Goal: Task Accomplishment & Management: Complete application form

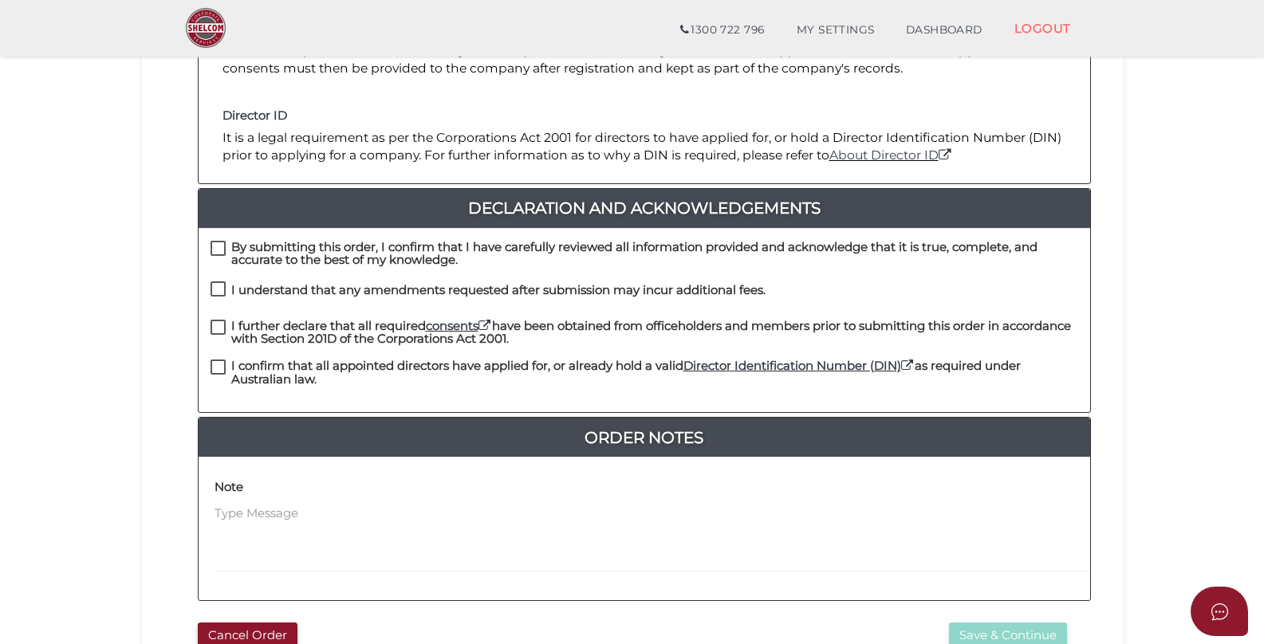
scroll to position [452, 0]
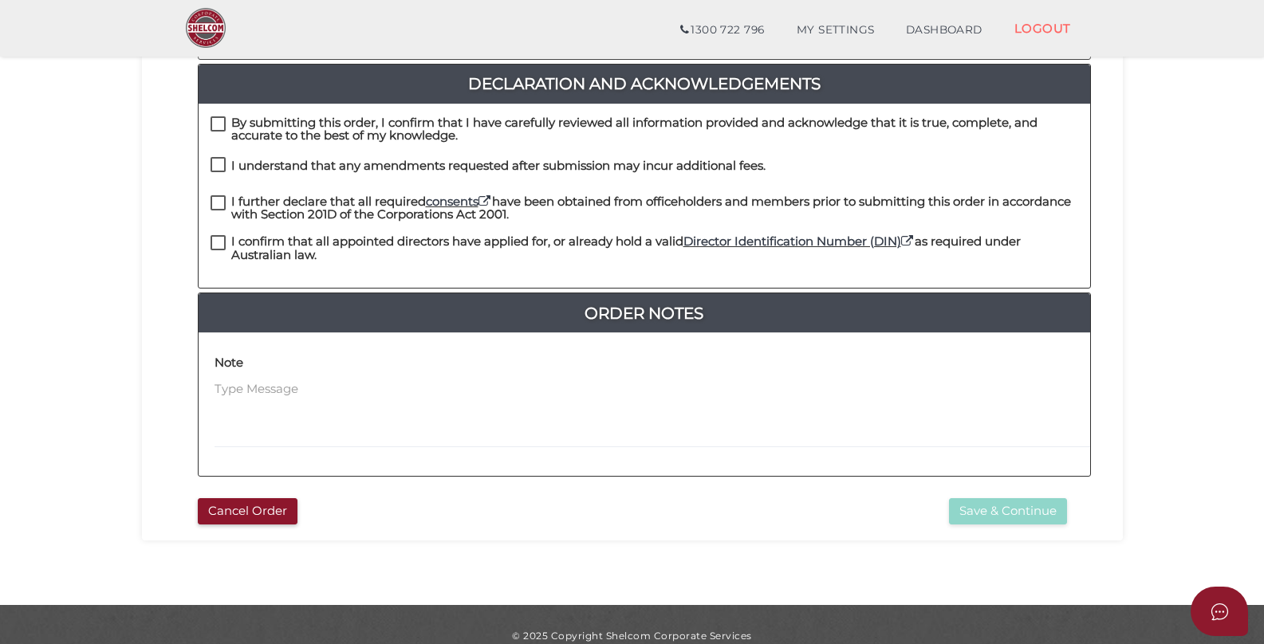
click at [215, 116] on label "By submitting this order, I confirm that I have carefully reviewed all informat…" at bounding box center [643, 126] width 867 height 20
checkbox input "true"
click at [216, 159] on label "I understand that any amendments requested after submission may incur additiona…" at bounding box center [487, 169] width 555 height 20
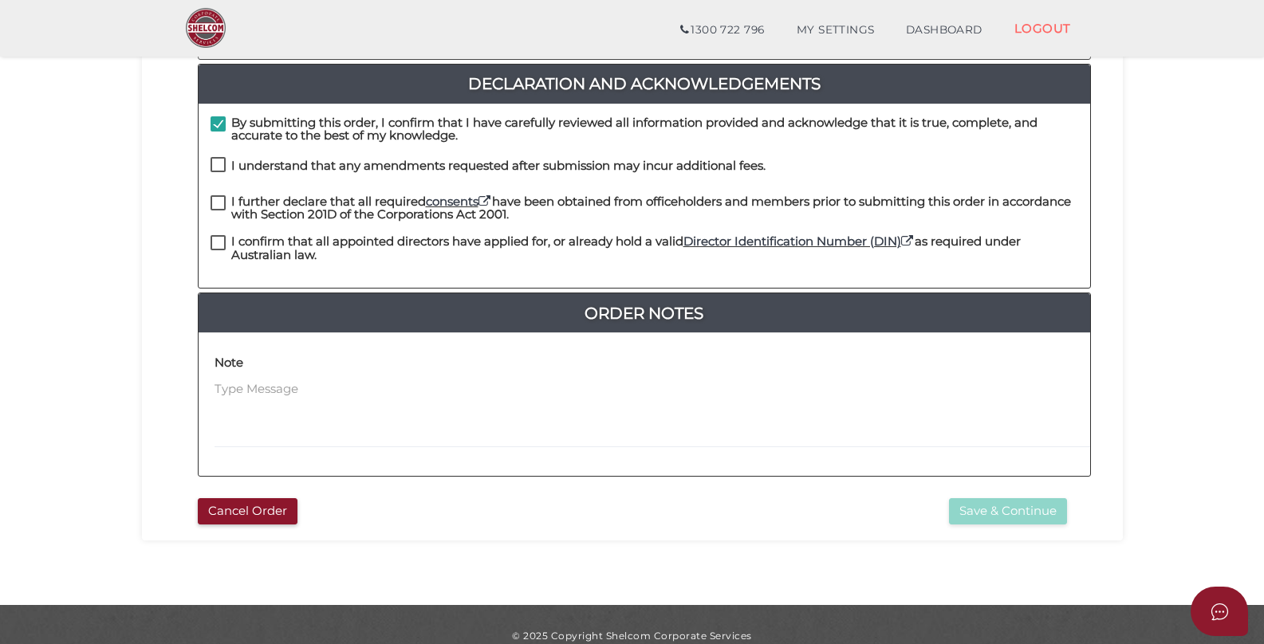
checkbox input "true"
click at [218, 195] on label "I further declare that all required consents have been obtained from officehold…" at bounding box center [643, 205] width 867 height 20
checkbox input "true"
click at [217, 238] on div "I confirm that all appointed directors have applied for, or already hold a vali…" at bounding box center [643, 249] width 867 height 29
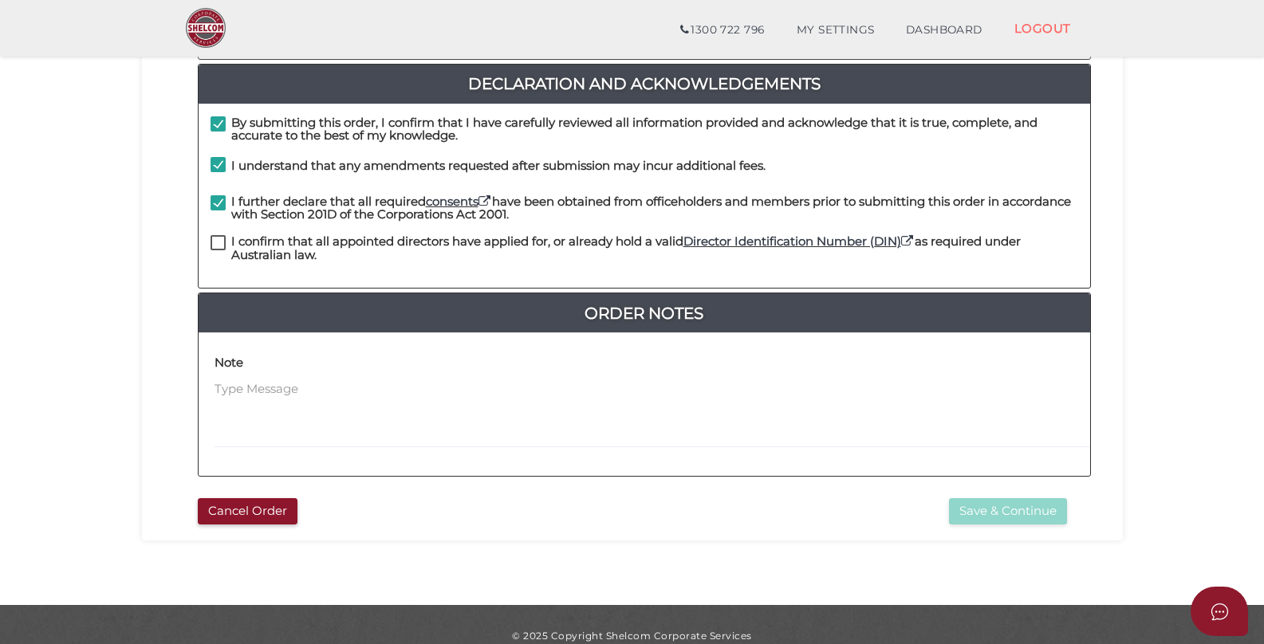
click at [217, 235] on label "I confirm that all appointed directors have applied for, or already hold a vali…" at bounding box center [643, 245] width 867 height 20
checkbox input "true"
click at [299, 349] on div "Note" at bounding box center [647, 398] width 867 height 99
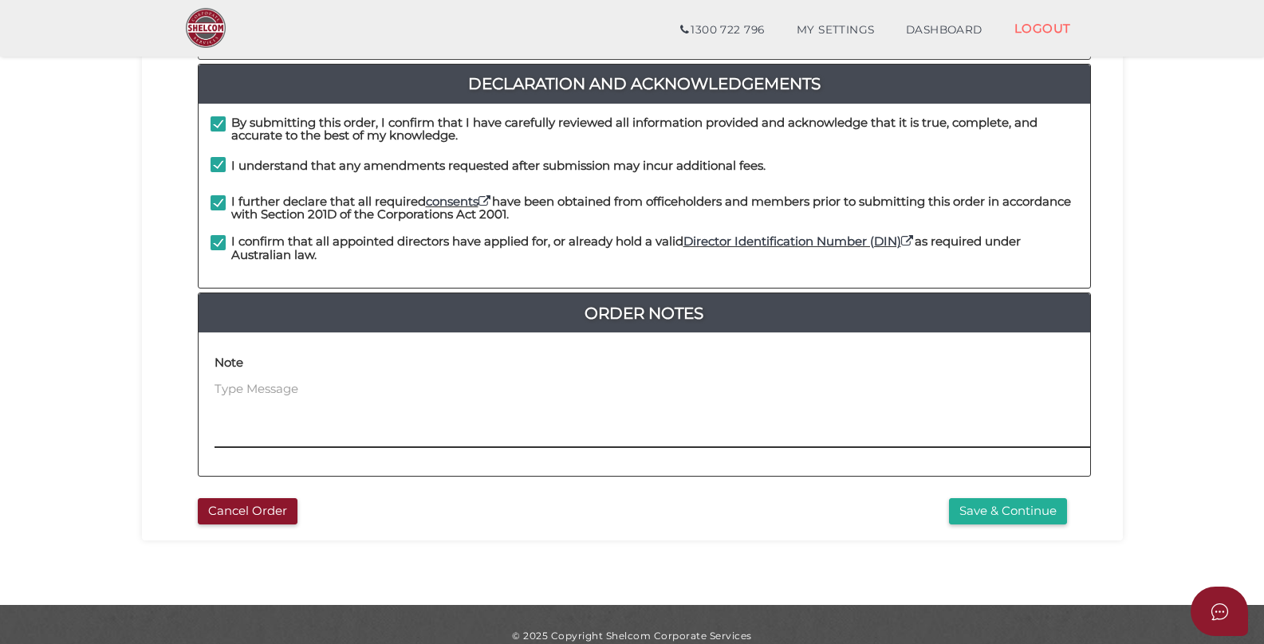
click at [285, 380] on textarea at bounding box center [751, 414] width 1075 height 69
type textarea "test milky unassigned"
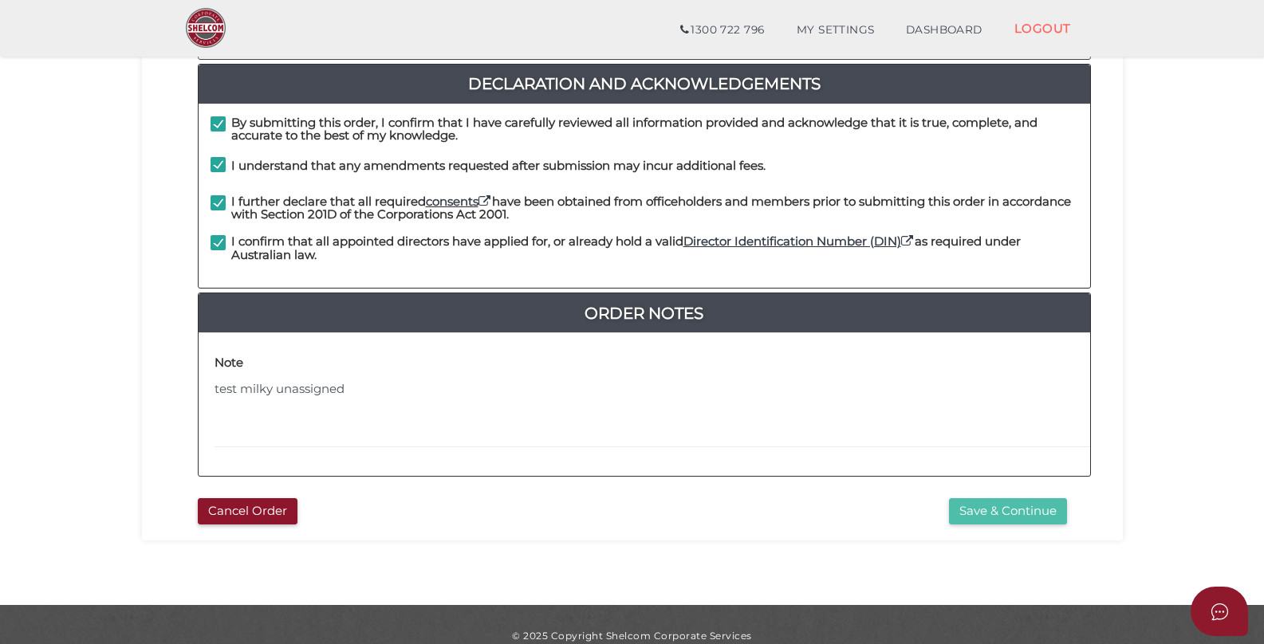
click at [994, 498] on button "Save & Continue" at bounding box center [1008, 511] width 118 height 26
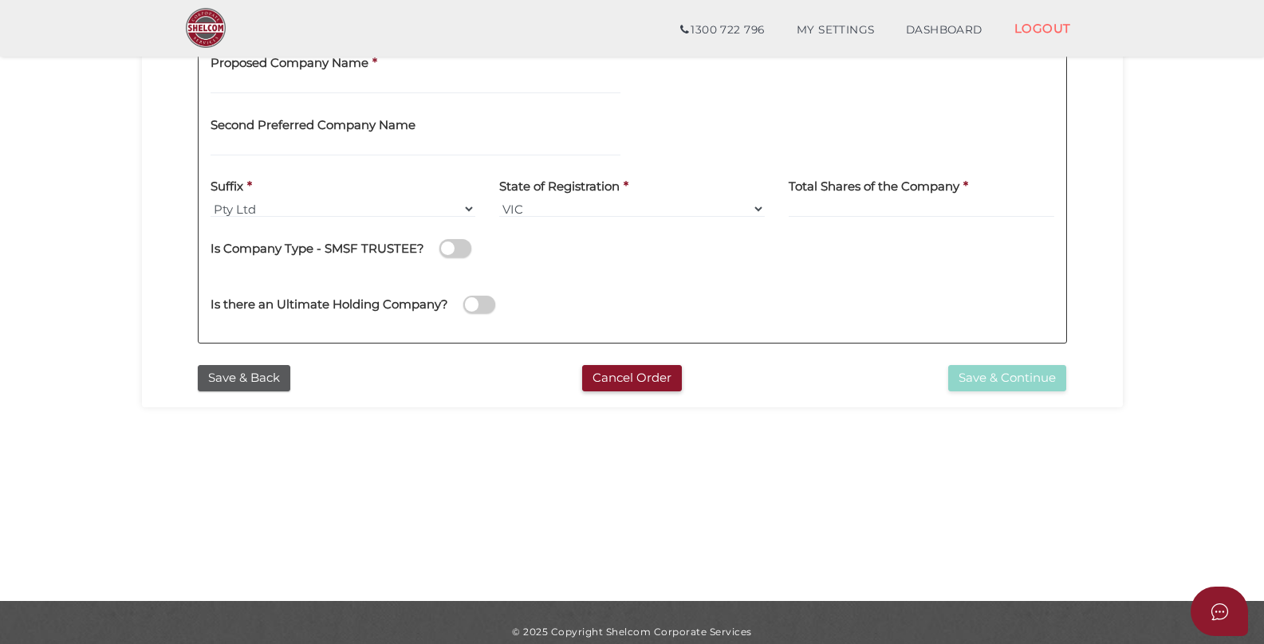
scroll to position [450, 0]
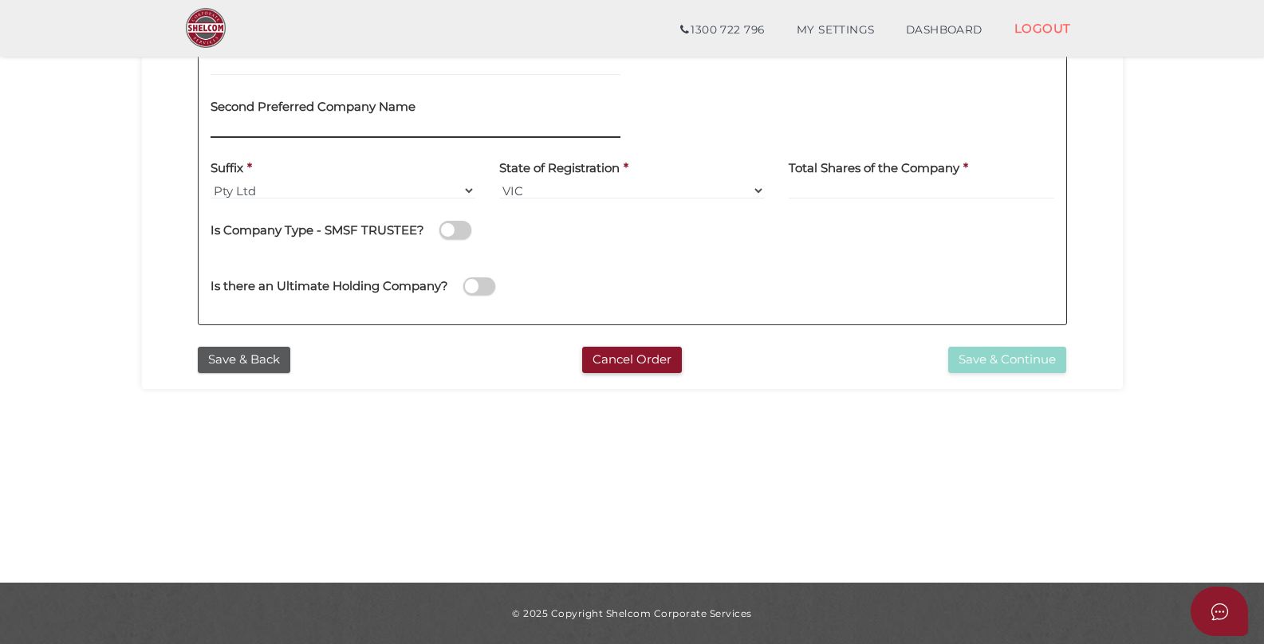
click at [348, 129] on input "text" at bounding box center [415, 129] width 410 height 18
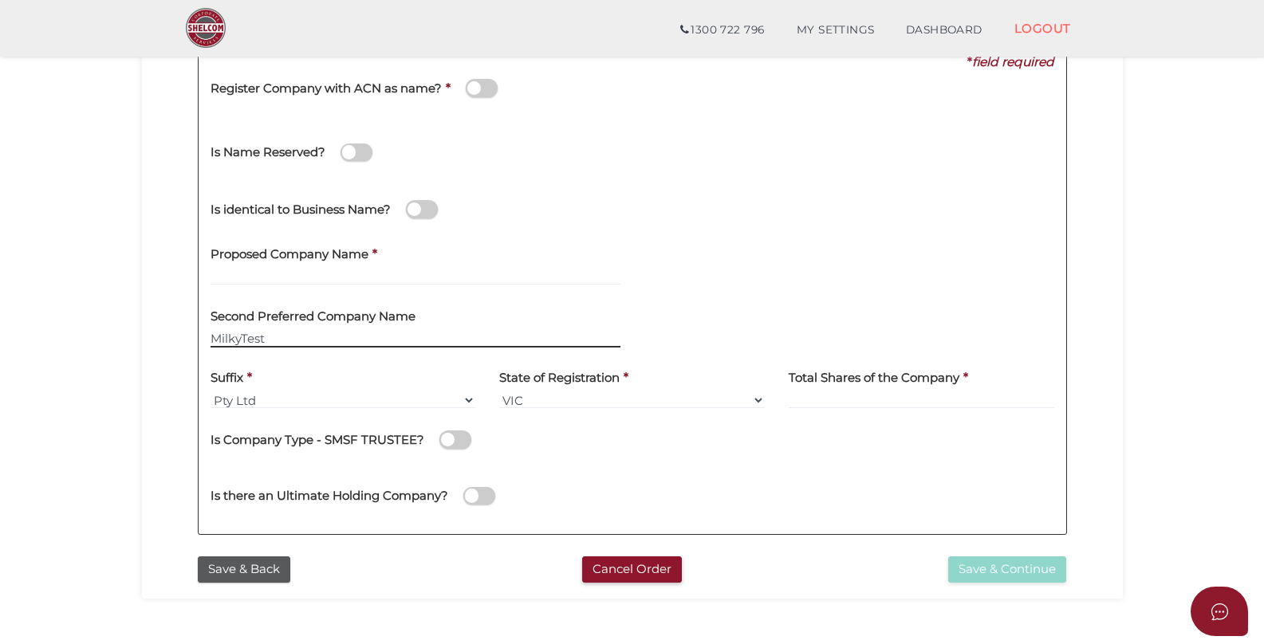
scroll to position [247, 0]
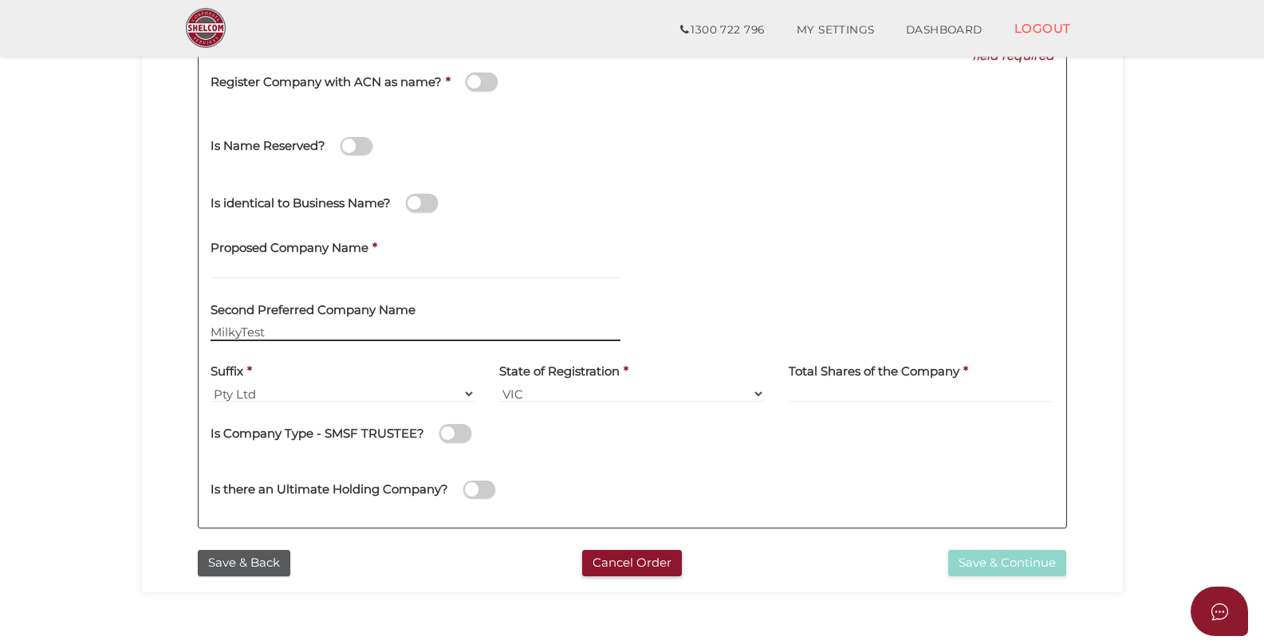
type input "MilkyTest"
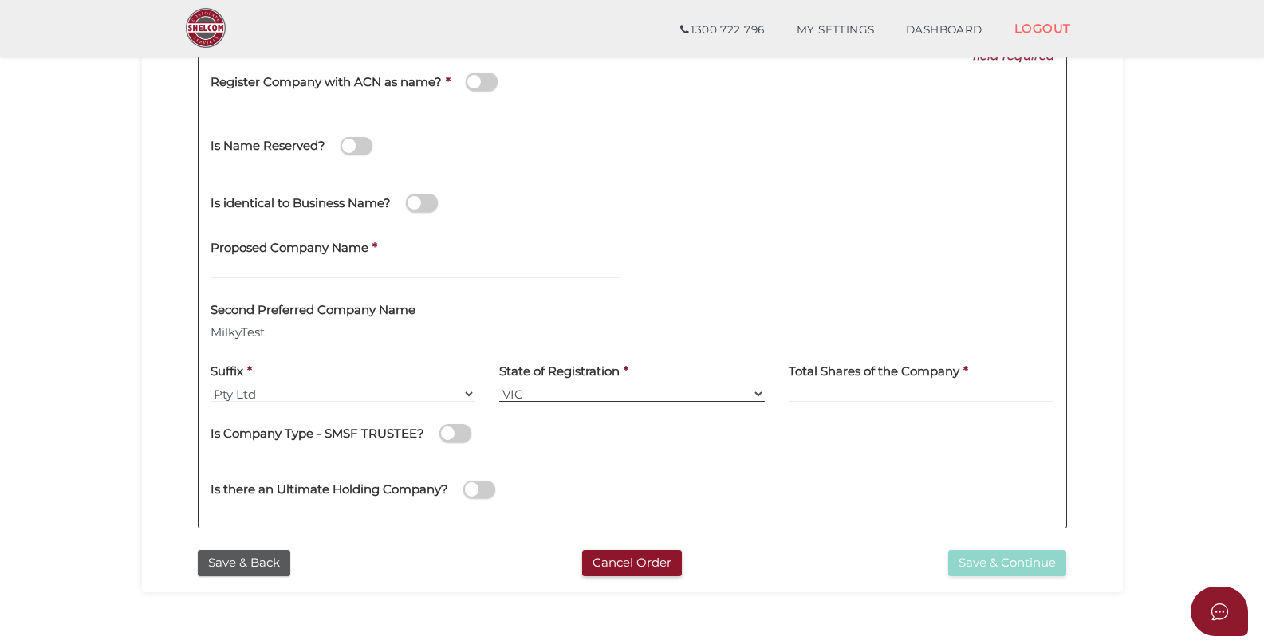
click at [609, 395] on select "VIC ACT [GEOGRAPHIC_DATA] [GEOGRAPHIC_DATA] QLD [GEOGRAPHIC_DATA] [GEOGRAPHIC_D…" at bounding box center [632, 394] width 266 height 18
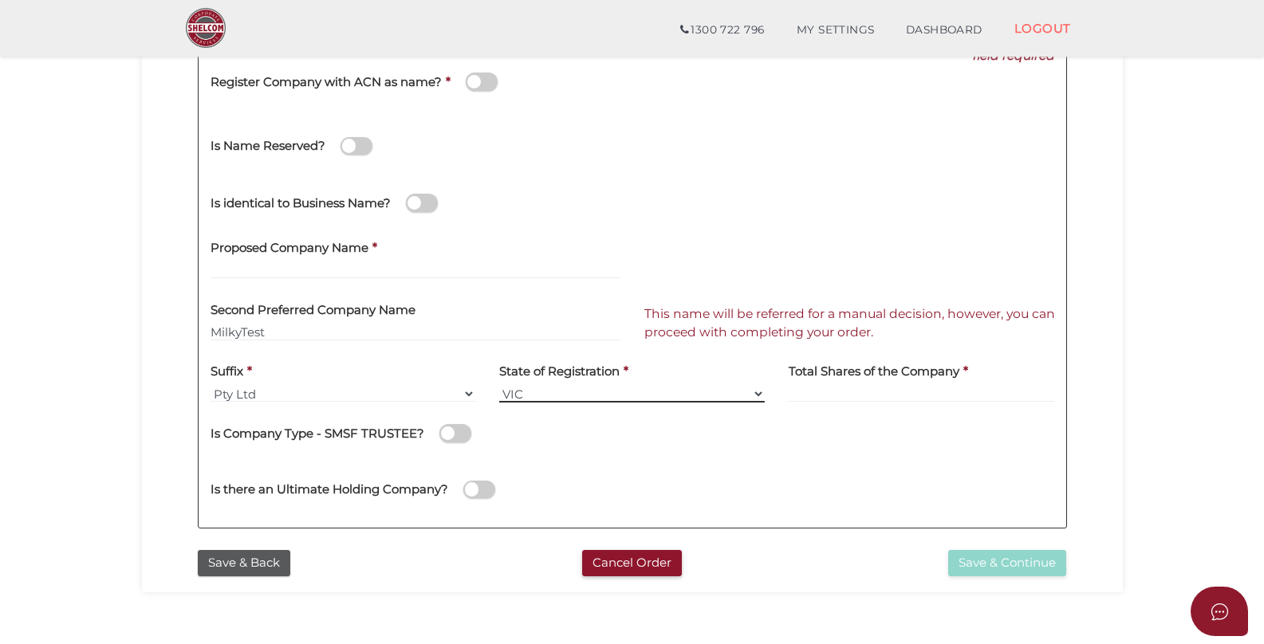
click at [499, 385] on select "VIC ACT [GEOGRAPHIC_DATA] [GEOGRAPHIC_DATA] QLD [GEOGRAPHIC_DATA] [GEOGRAPHIC_D…" at bounding box center [632, 394] width 266 height 18
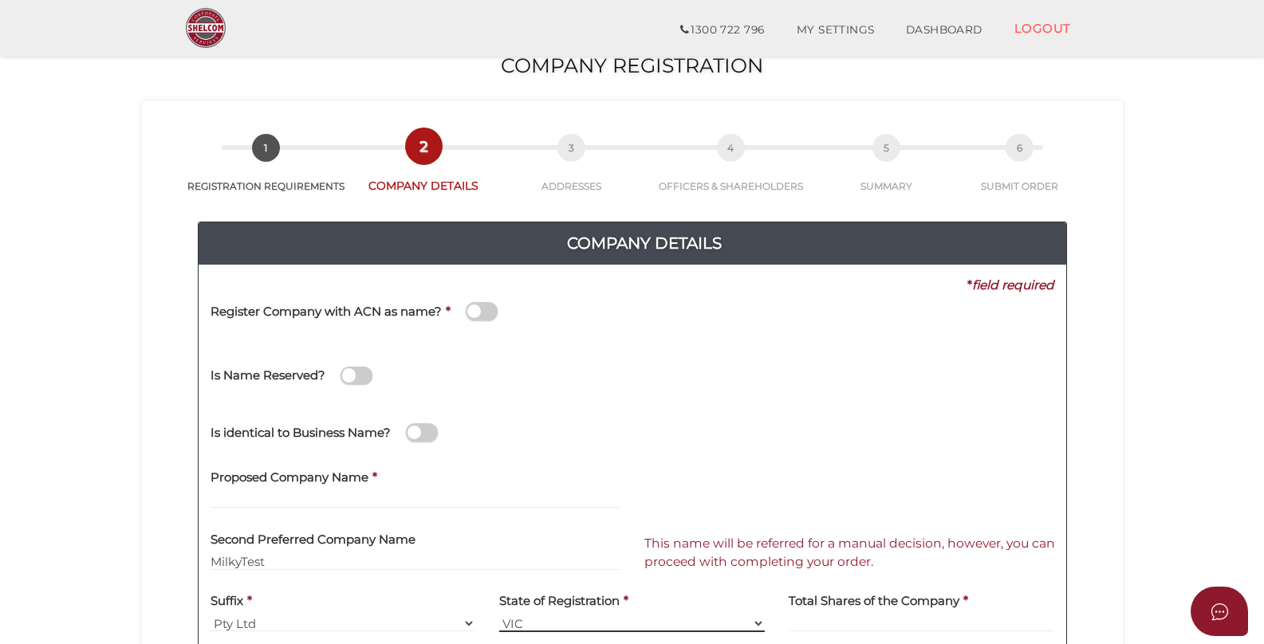
scroll to position [22, 0]
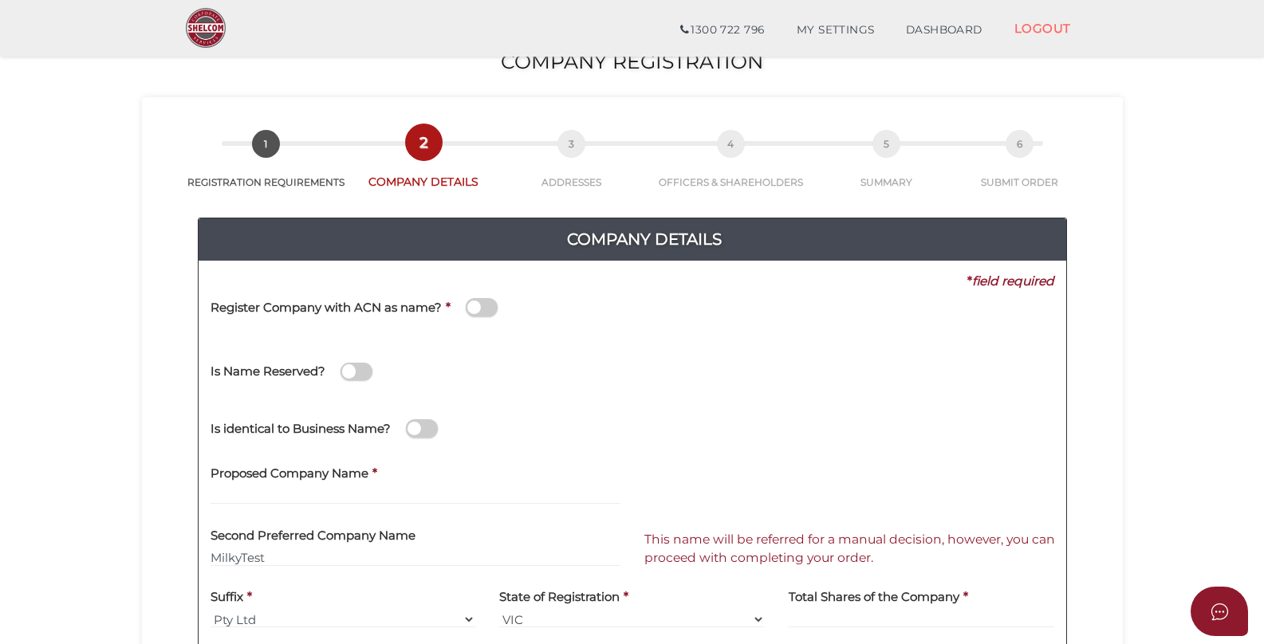
click at [489, 309] on span at bounding box center [482, 307] width 32 height 18
click at [0, 0] on input "checkbox" at bounding box center [0, 0] width 0 height 0
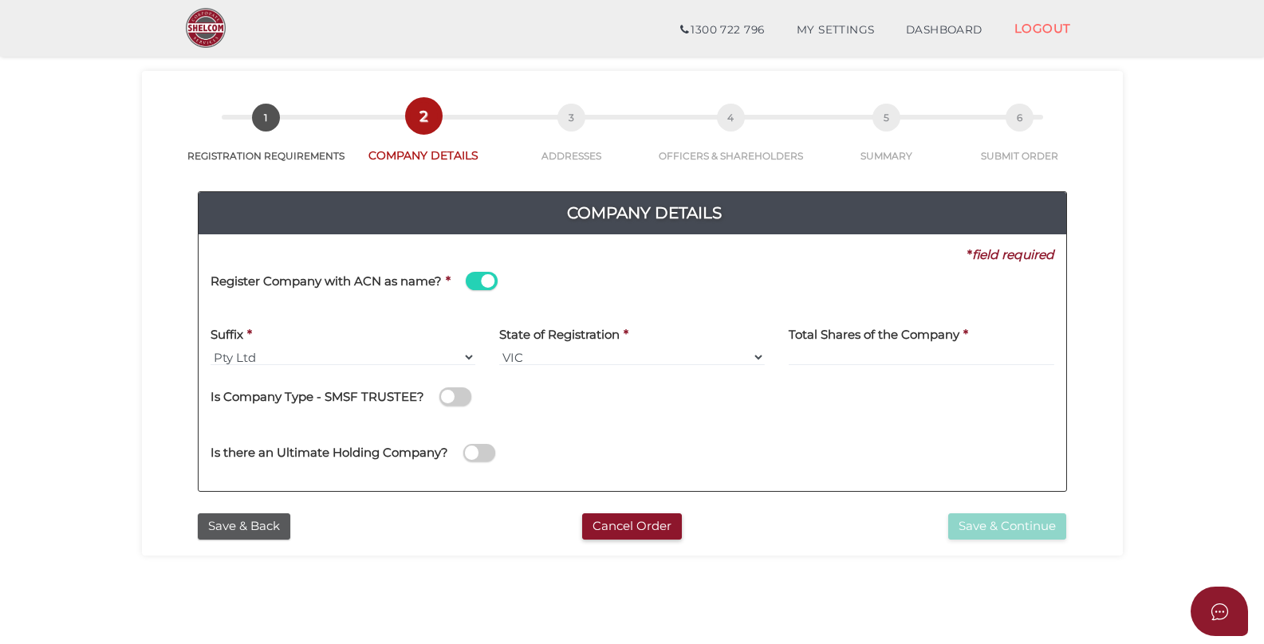
scroll to position [50, 0]
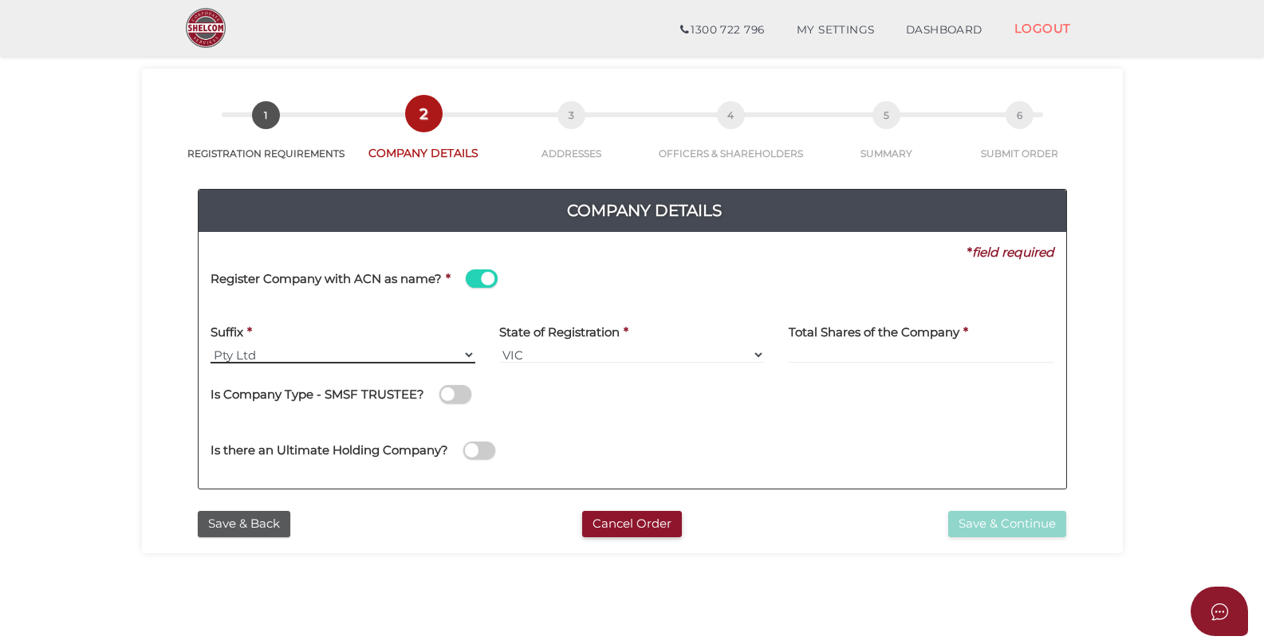
click at [213, 353] on select "Pty Ltd Pty Ltd Pty. Ltd. Pty Limited Proprietary Limited Proprietary Ltd" at bounding box center [343, 355] width 266 height 18
click at [210, 346] on select "Pty Ltd Pty Ltd Pty. Ltd. Pty Limited Proprietary Limited Proprietary Ltd" at bounding box center [343, 355] width 266 height 18
click at [471, 273] on span at bounding box center [482, 278] width 32 height 18
click at [0, 0] on input "checkbox" at bounding box center [0, 0] width 0 height 0
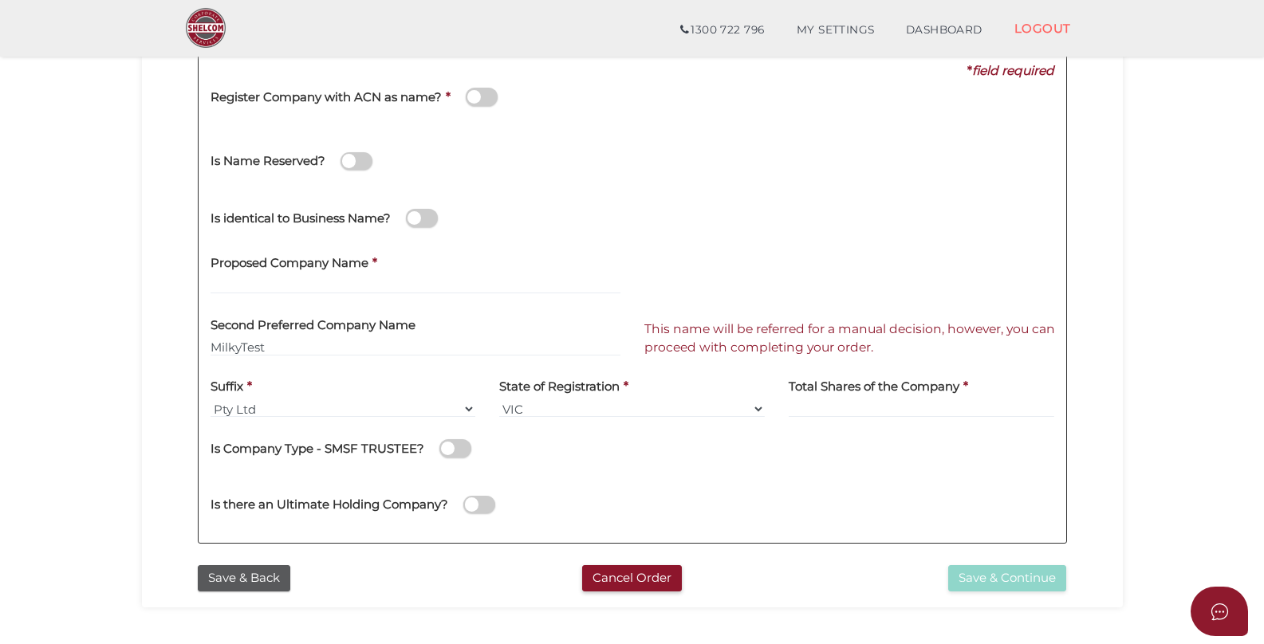
scroll to position [229, 0]
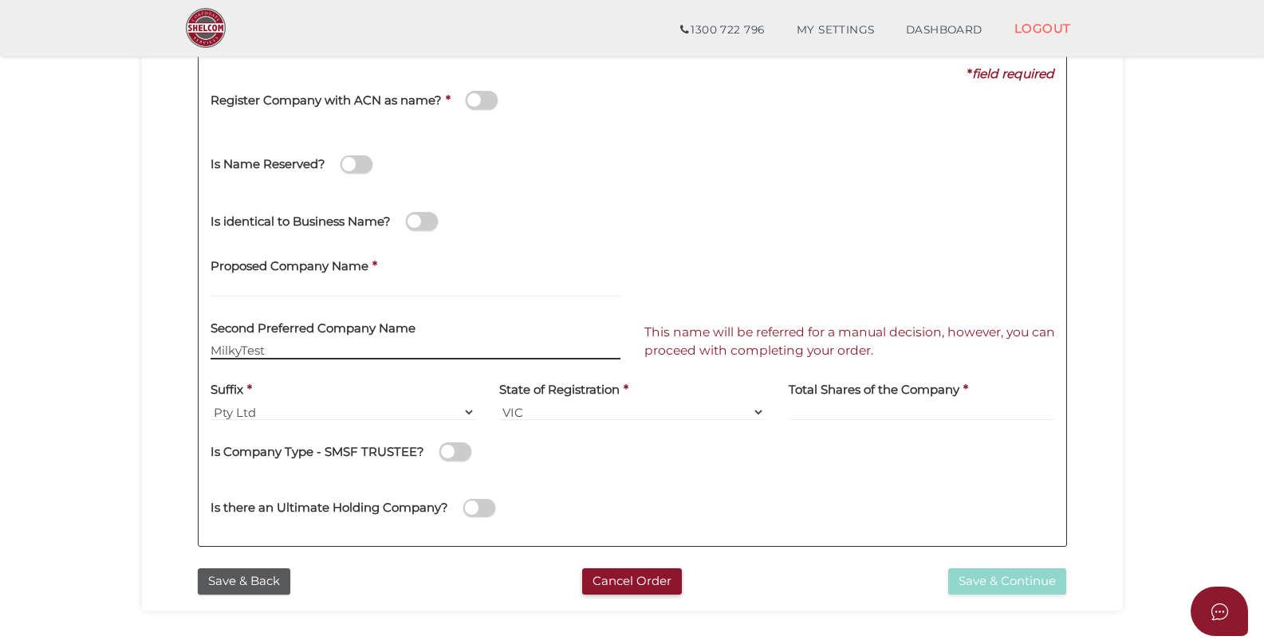
click at [332, 352] on input "MilkyTest" at bounding box center [415, 351] width 410 height 18
click at [815, 410] on input at bounding box center [922, 412] width 266 height 18
type input "1"
click at [912, 501] on div "Is there an Ultimate Holding Company?" at bounding box center [632, 506] width 867 height 57
click at [273, 348] on input "MilkyTest" at bounding box center [415, 351] width 410 height 18
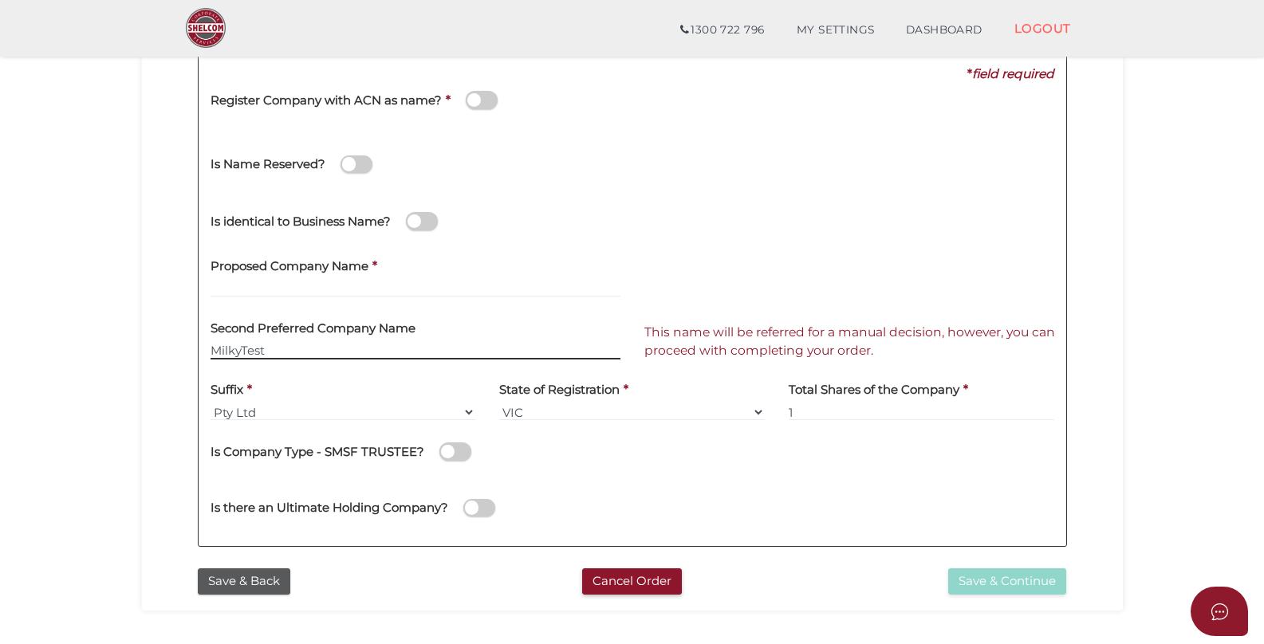
drag, startPoint x: 273, startPoint y: 348, endPoint x: 201, endPoint y: 348, distance: 72.6
click at [201, 348] on div "Second Preferred Company Name MilkyTest" at bounding box center [416, 340] width 434 height 62
click at [257, 283] on input "text" at bounding box center [415, 289] width 410 height 18
paste input "MilkyTest"
type input "MilkyTest123"
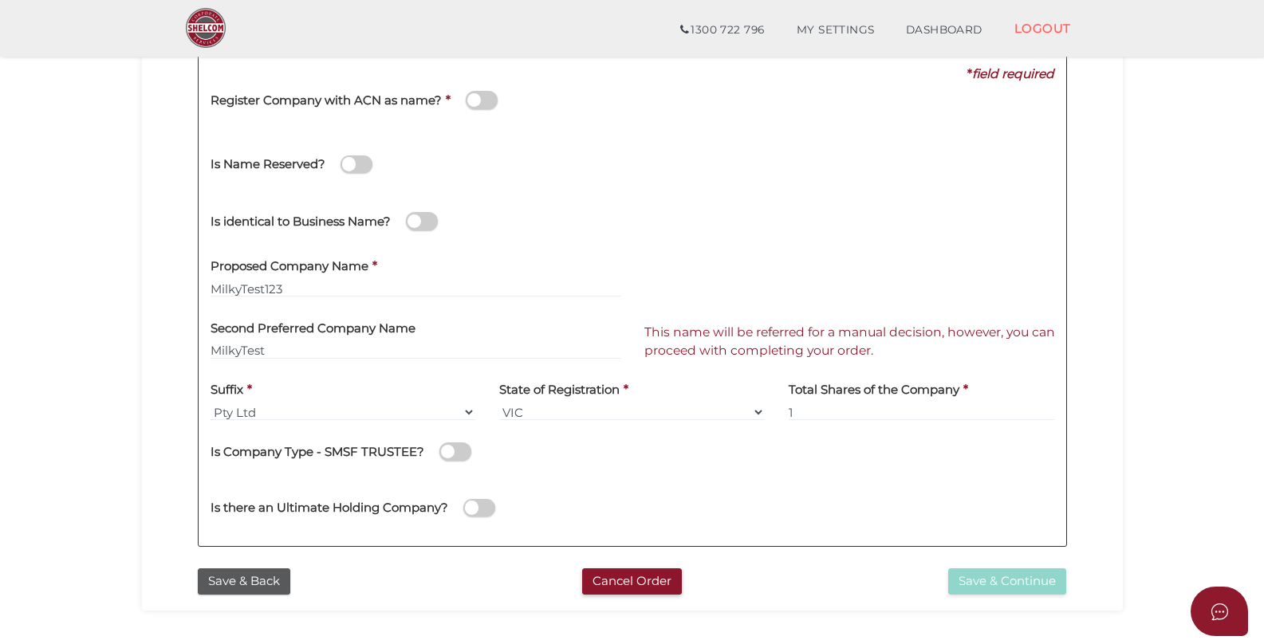
click at [752, 466] on div "Is Company Type - SMSF TRUSTEE?" at bounding box center [632, 455] width 844 height 45
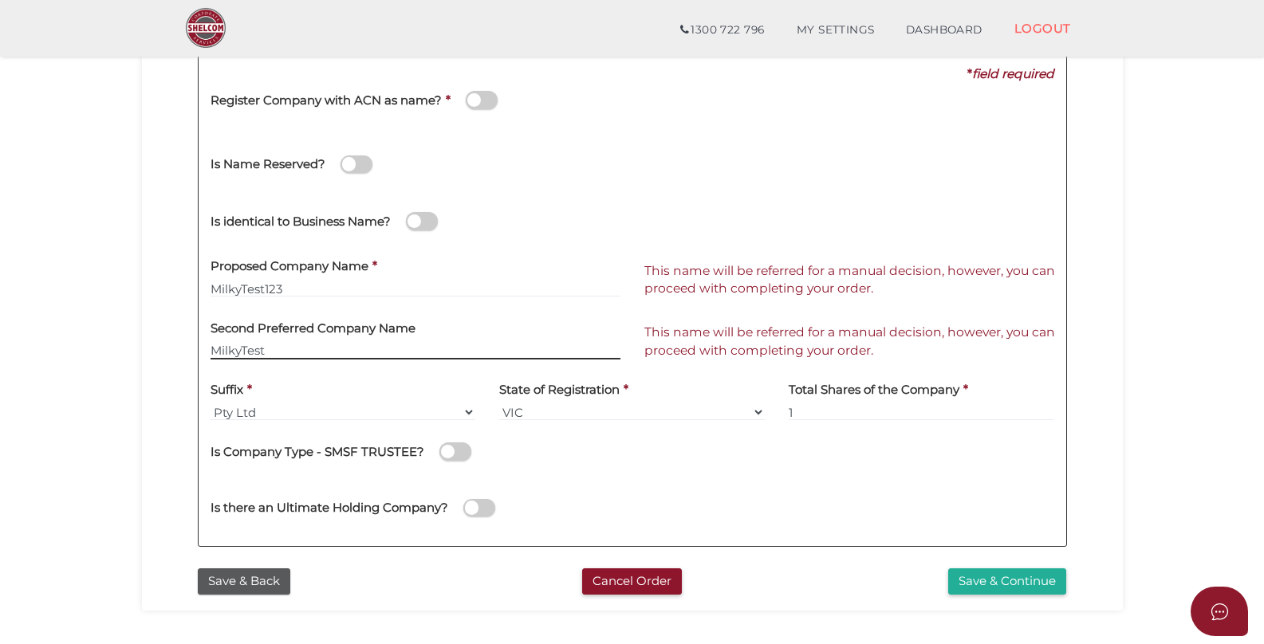
click at [284, 349] on input "MilkyTest" at bounding box center [415, 351] width 410 height 18
click at [985, 586] on button "Save & Continue" at bounding box center [1007, 581] width 118 height 26
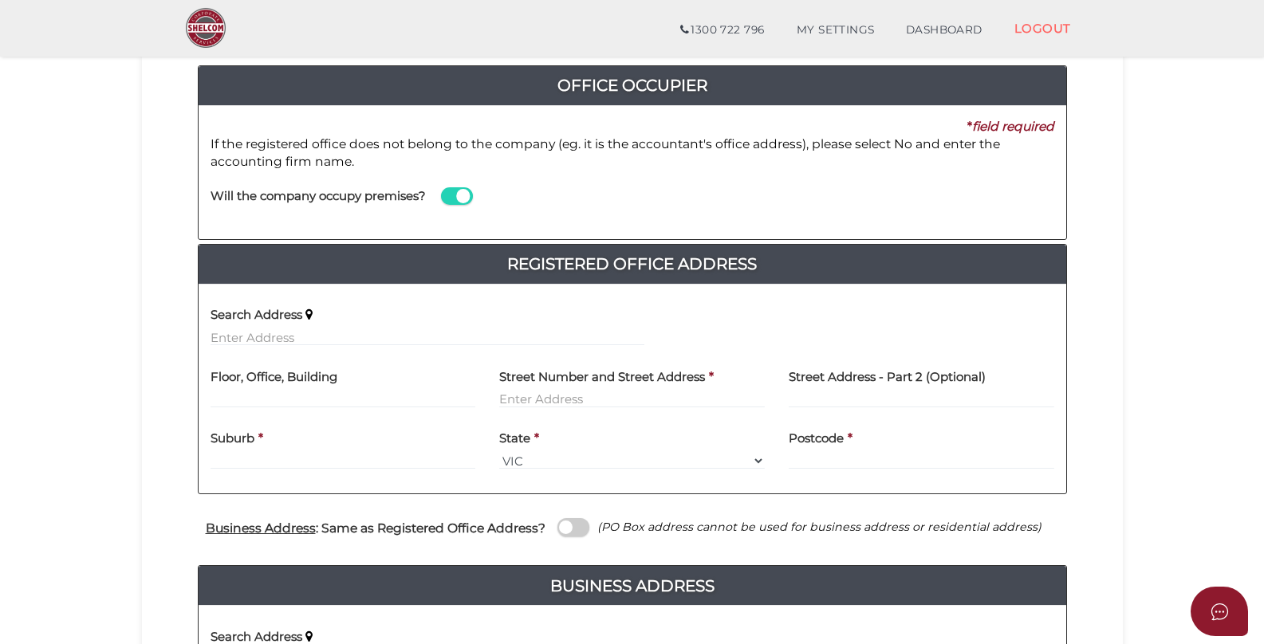
scroll to position [179, 0]
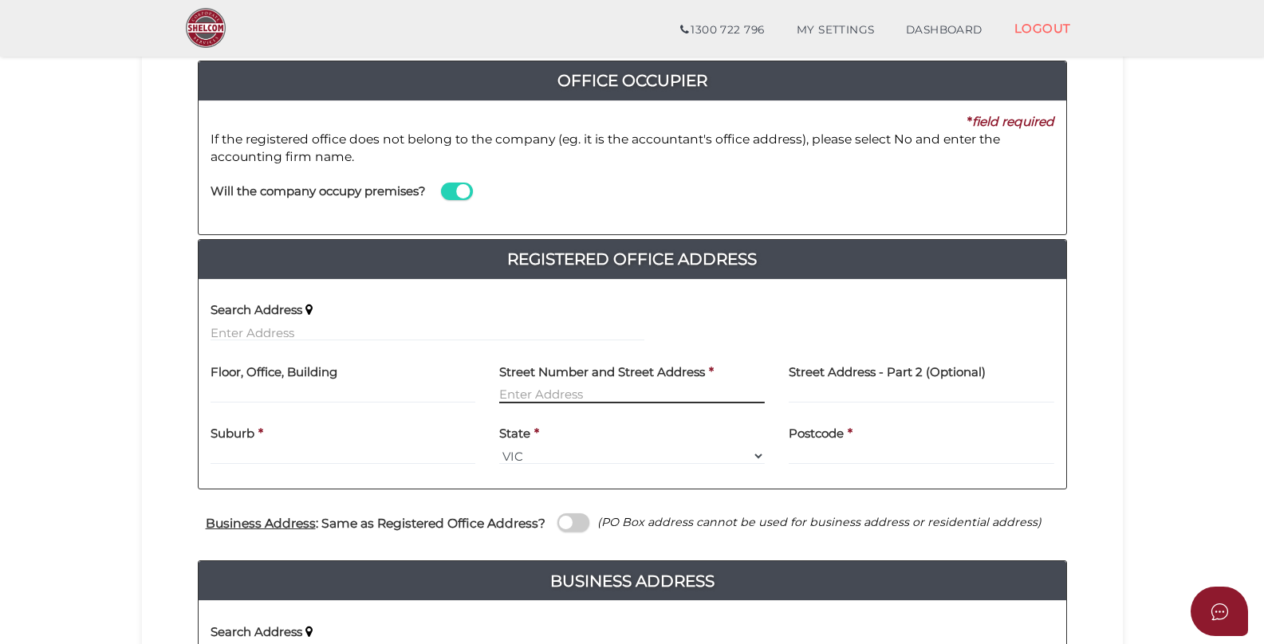
click at [607, 393] on input "text" at bounding box center [632, 395] width 266 height 18
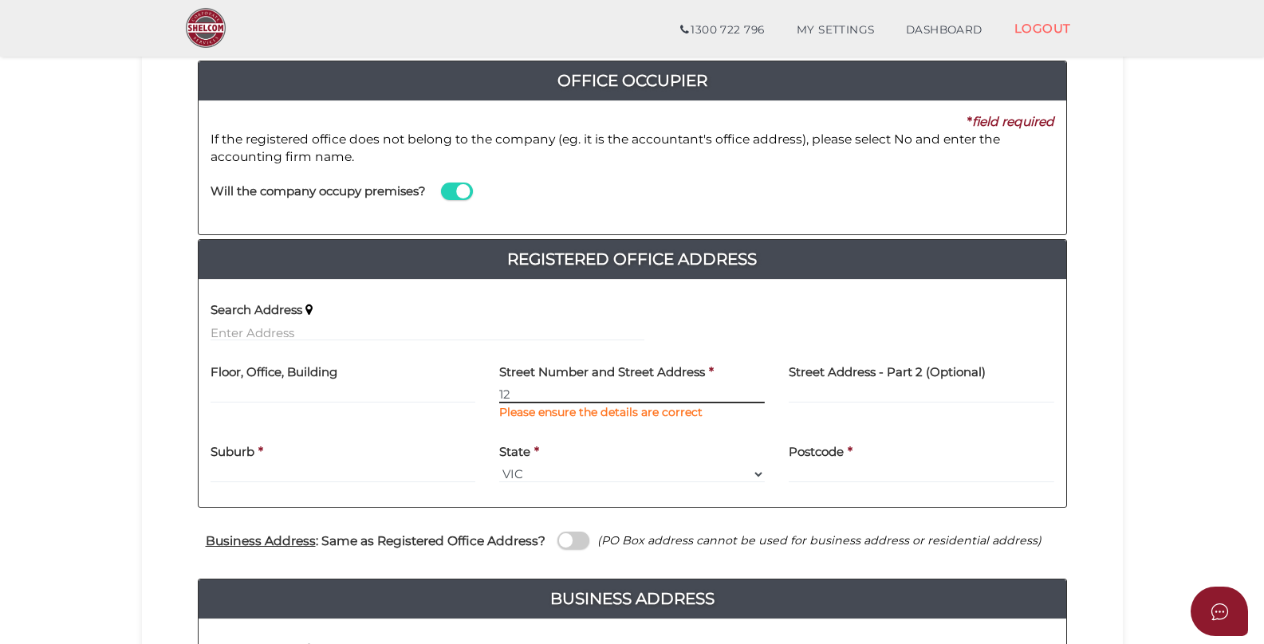
click at [544, 387] on input "12" at bounding box center [632, 395] width 266 height 18
drag, startPoint x: 544, startPoint y: 387, endPoint x: 443, endPoint y: 394, distance: 101.5
click at [443, 394] on div "Floor, Office, Building Street Number and Street Address * 12 Please ensure the…" at bounding box center [632, 393] width 867 height 80
paste input "4A Eighth Street, Mildura, Victoria, 3500"
click at [725, 393] on input "124A Eighth Street, Mildura, Victoria, 3500" at bounding box center [632, 395] width 266 height 18
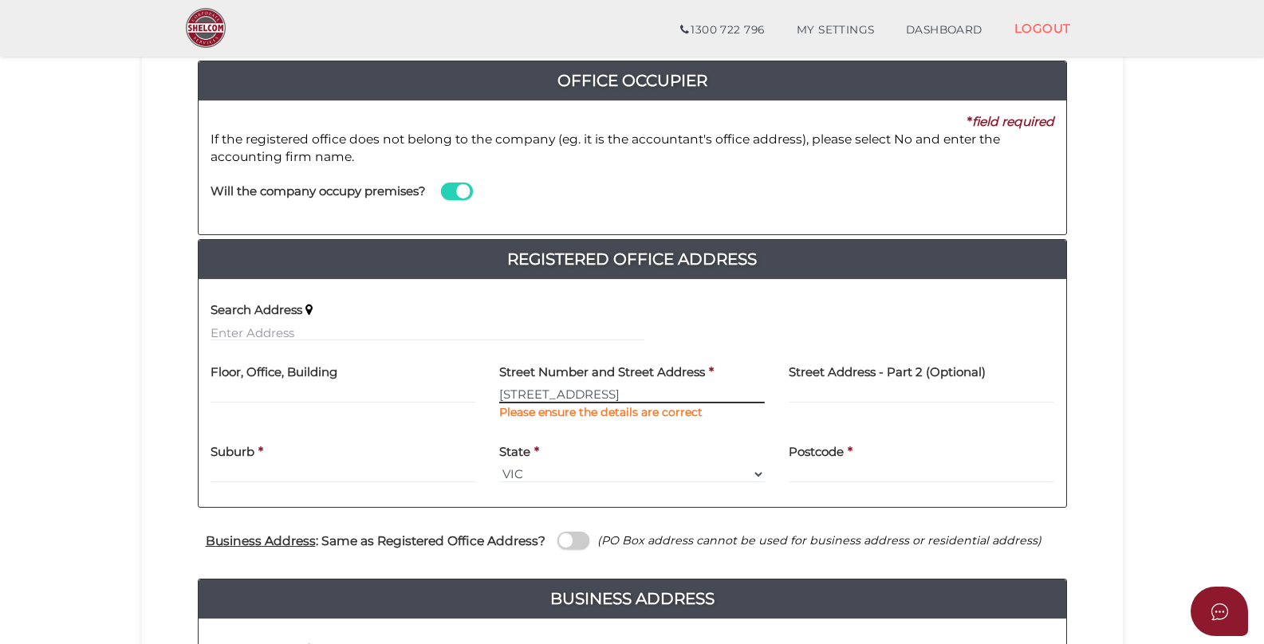
click at [740, 396] on input "124A Eighth Street, Mildura, Victoria, 3500" at bounding box center [632, 395] width 266 height 18
type input "124A Eighth Street, Mildura"
click at [808, 433] on label "Postcode" at bounding box center [816, 449] width 55 height 33
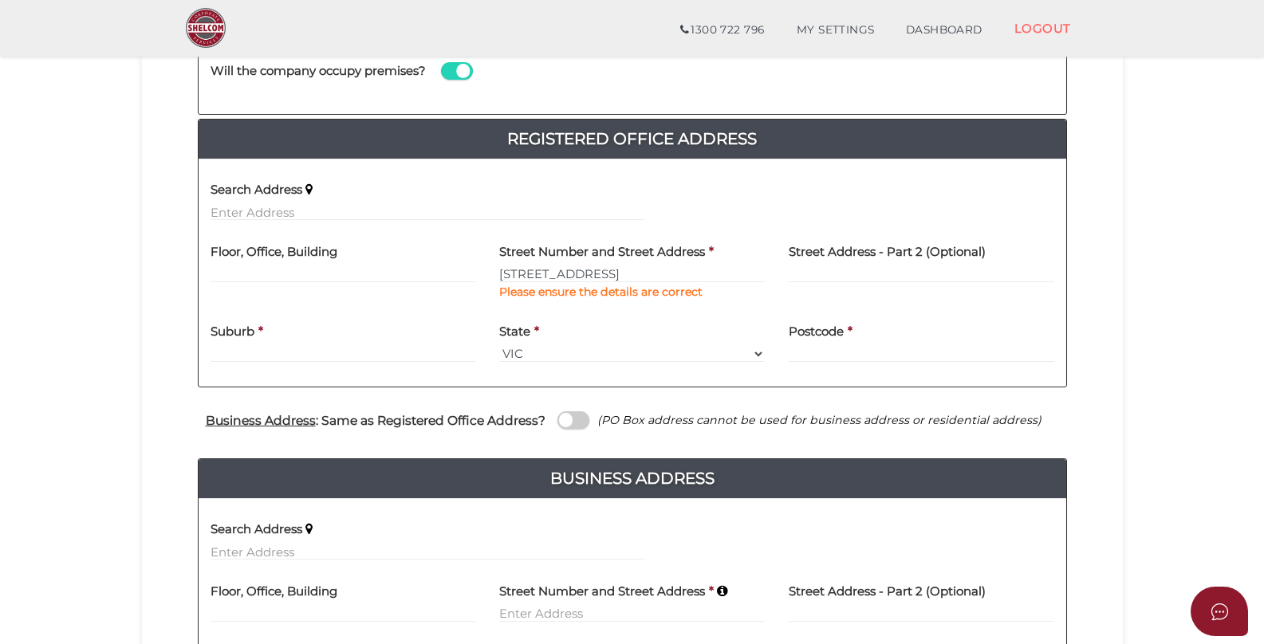
scroll to position [303, 0]
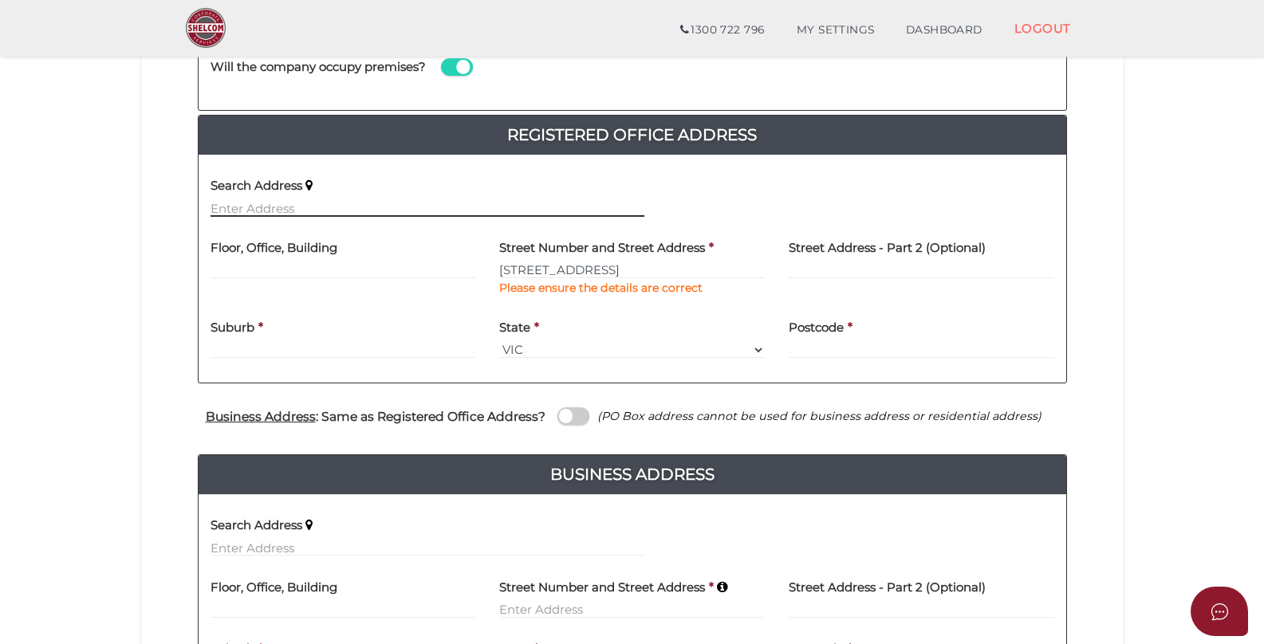
click at [277, 205] on input "text" at bounding box center [427, 208] width 434 height 18
paste input "124A Eighth Street, Mildura, Victoria, 3500"
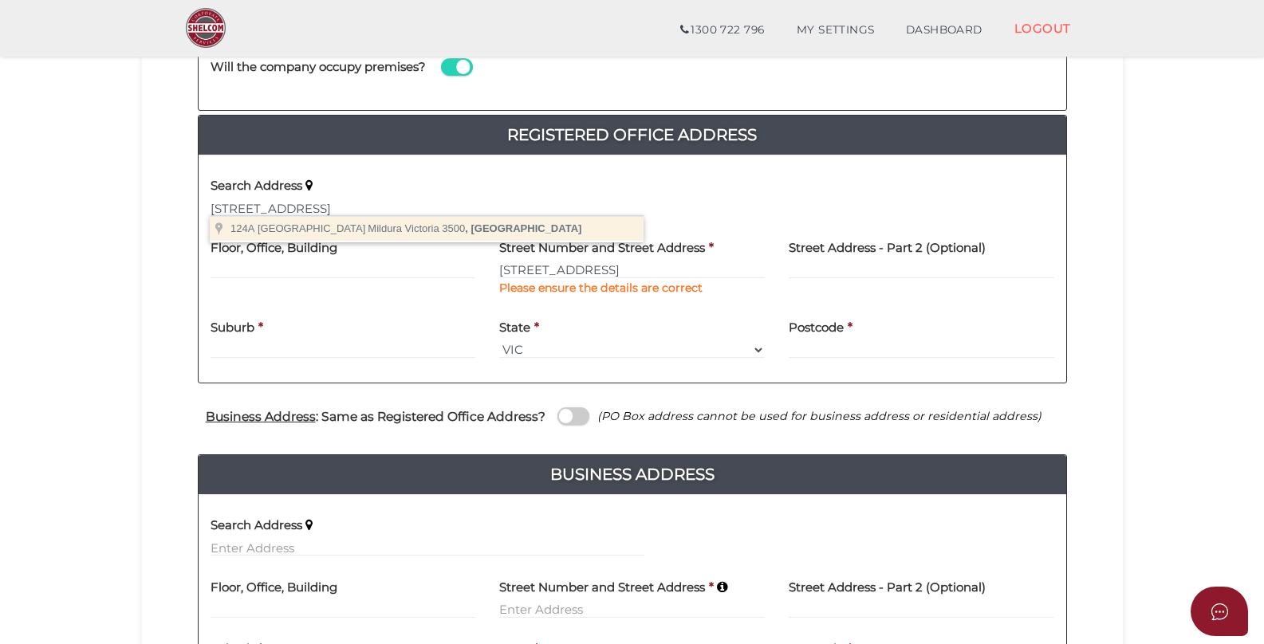
type input "124A Eighth Street, Mildura Victoria 3500, Australia"
type input "124A Eighth Street"
type input "Mildura"
select select "VIC"
type input "3500"
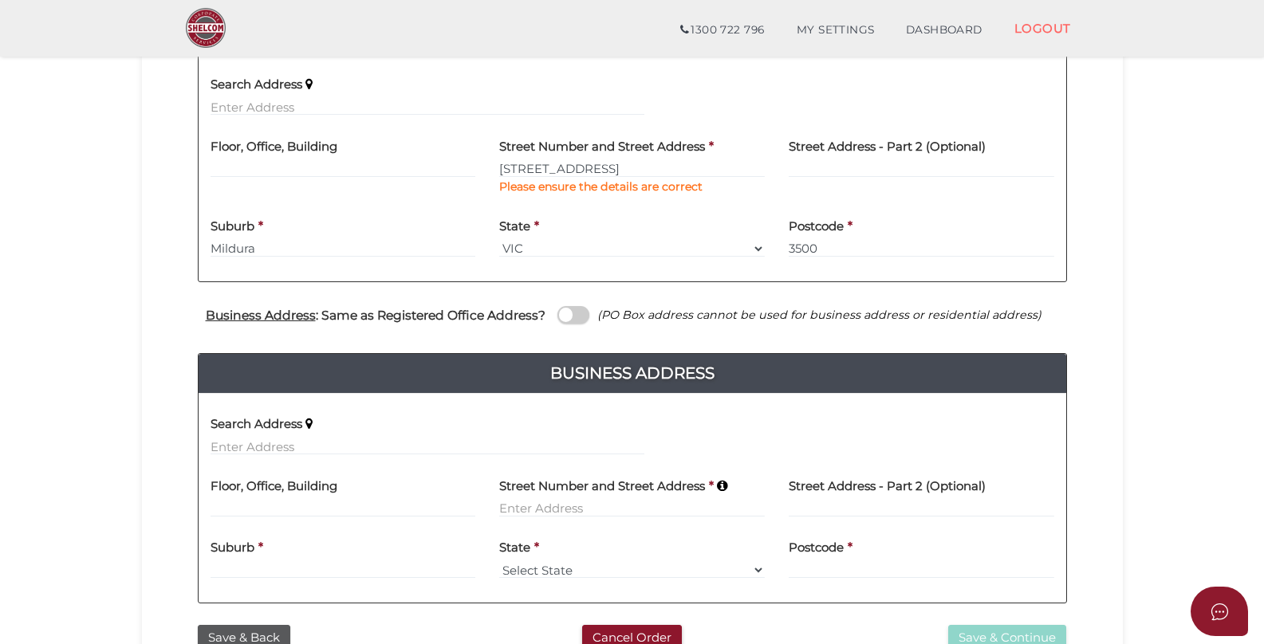
scroll to position [514, 0]
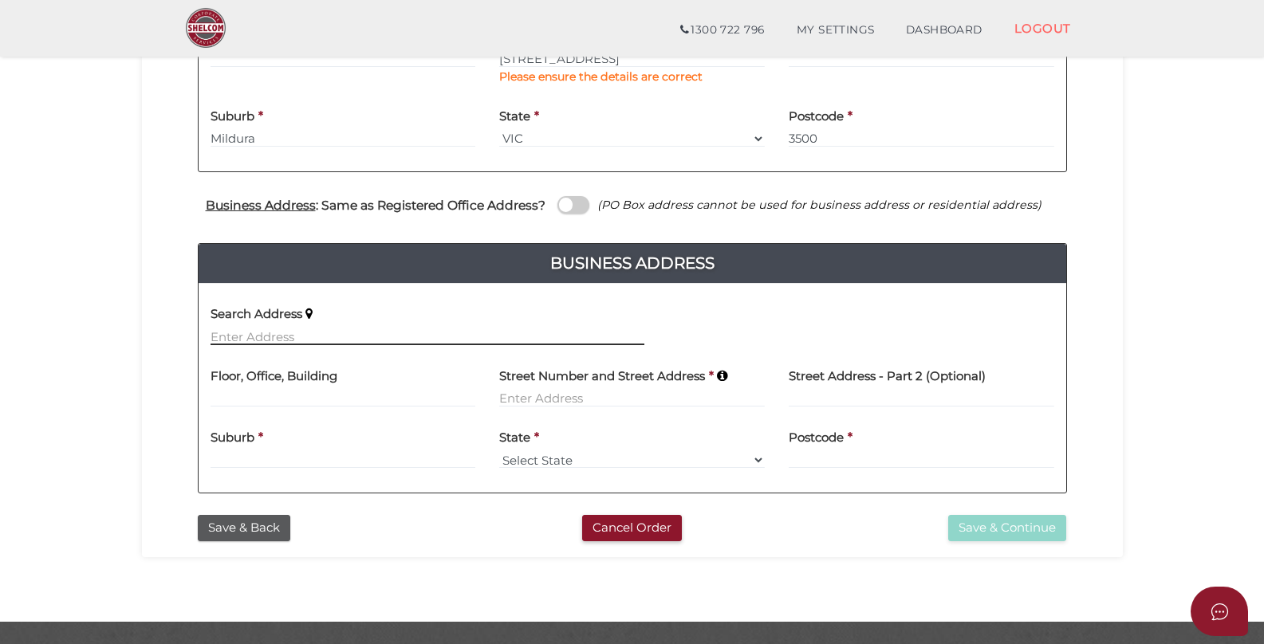
click at [306, 328] on input "text" at bounding box center [427, 337] width 434 height 18
paste input "124A Eighth Street, Mildura, Victoria, 3500"
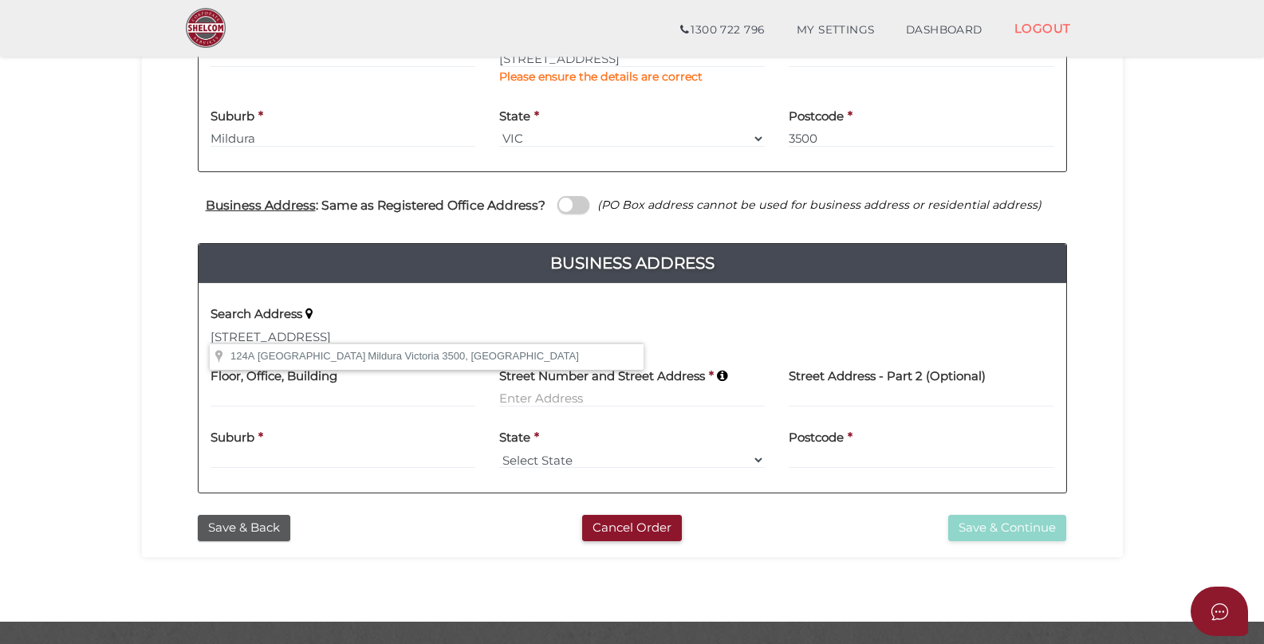
type input "124A Eighth Street, Mildura Victoria 3500, Australia"
type input "124A Eighth Street"
type input "Mildura"
select select "VIC"
type input "3500"
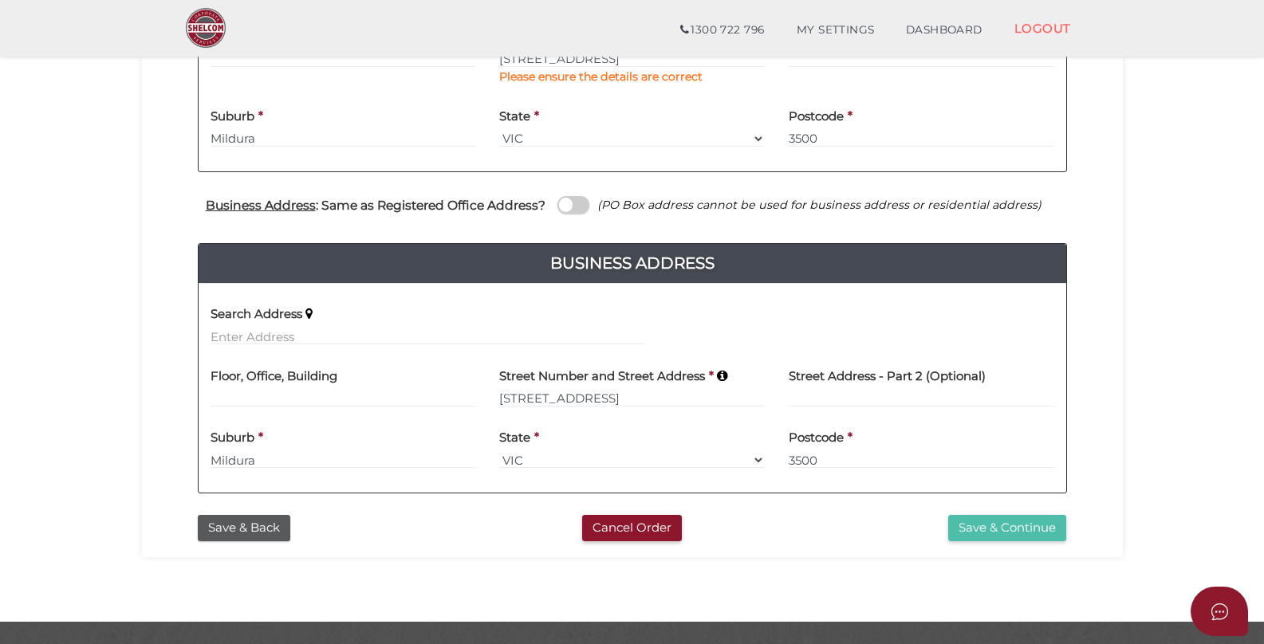
click at [975, 523] on button "Save & Continue" at bounding box center [1007, 528] width 118 height 26
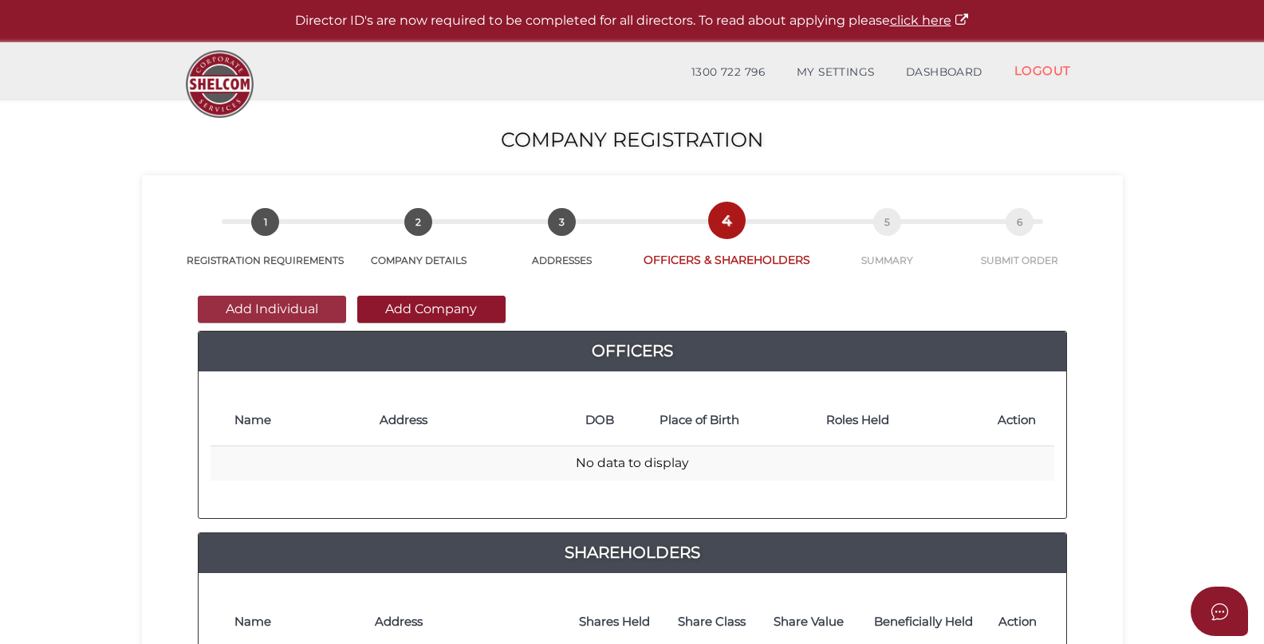
click at [298, 312] on button "Add Individual" at bounding box center [272, 309] width 148 height 27
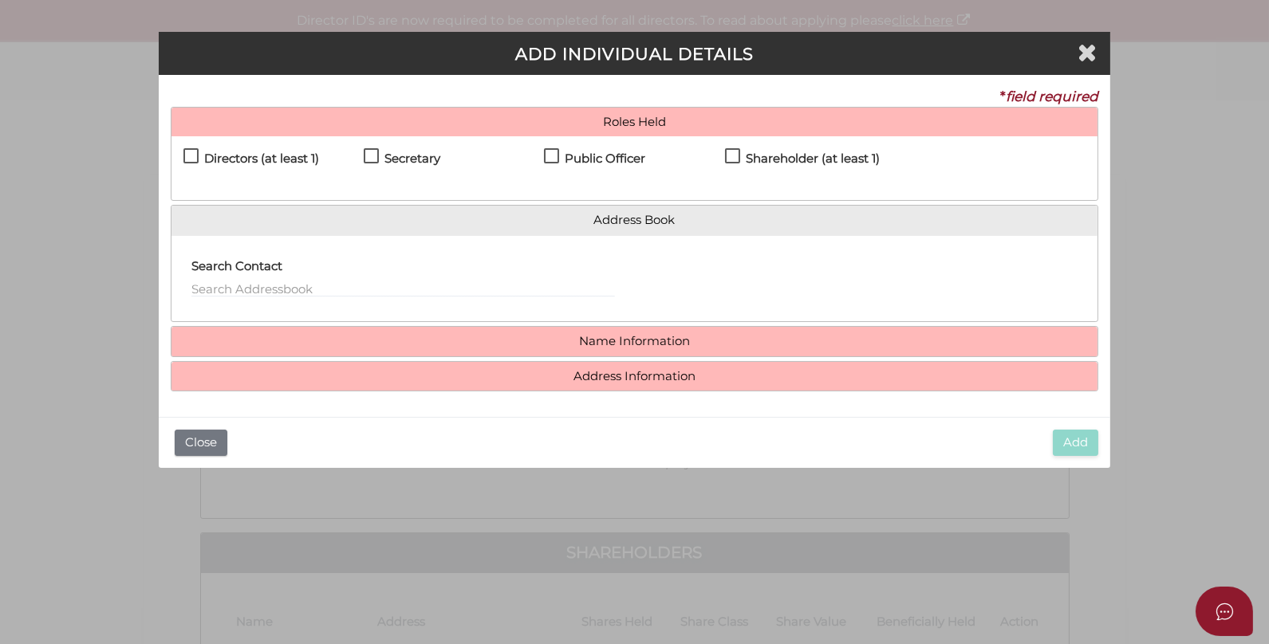
click at [187, 155] on label "Directors (at least 1)" at bounding box center [251, 162] width 136 height 20
checkbox input "true"
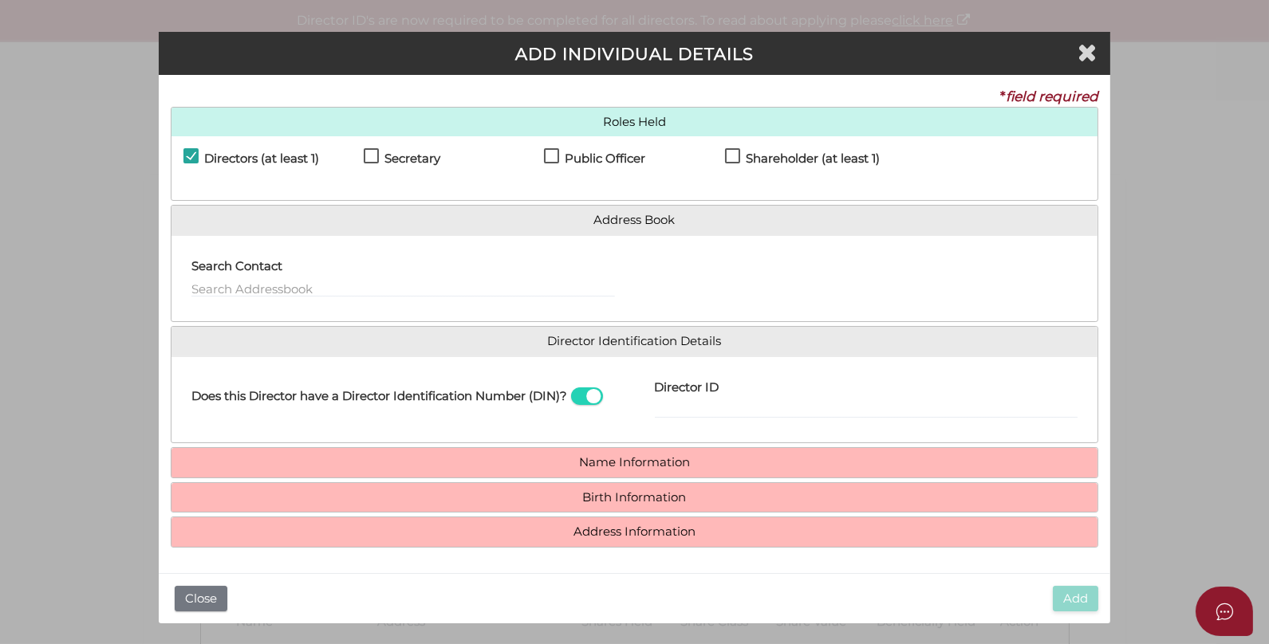
click at [732, 155] on label "Shareholder (at least 1)" at bounding box center [802, 162] width 155 height 20
checkbox input "true"
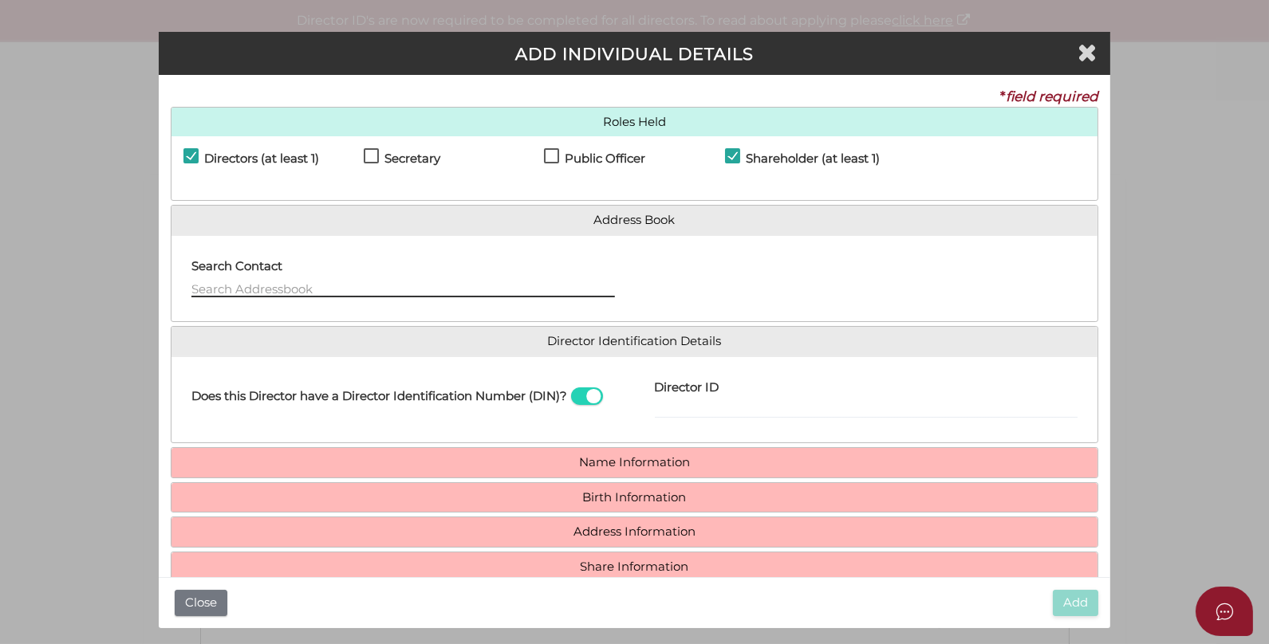
click at [307, 284] on input "text" at bounding box center [402, 289] width 423 height 18
click at [305, 288] on input "text" at bounding box center [402, 289] width 423 height 18
type input "s"
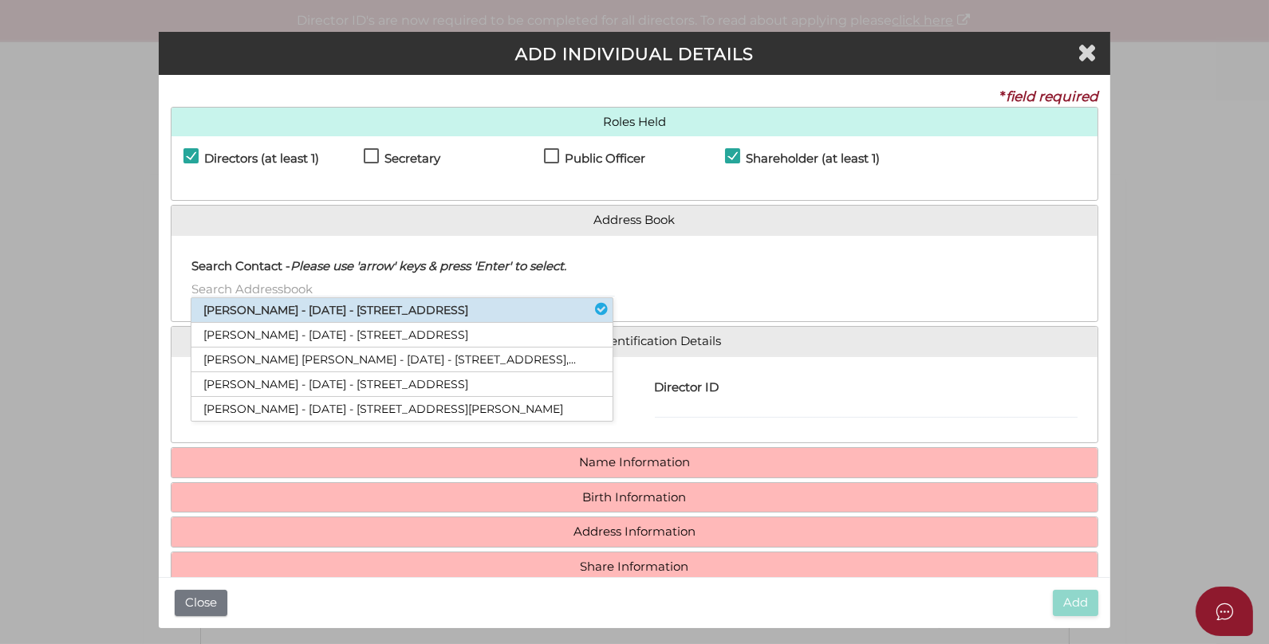
click at [530, 306] on li "Gabe Dukes - 09/07/1990 - 66 Hunter Street, Sydney, NSW, 2000" at bounding box center [401, 310] width 421 height 25
type input "Gabe"
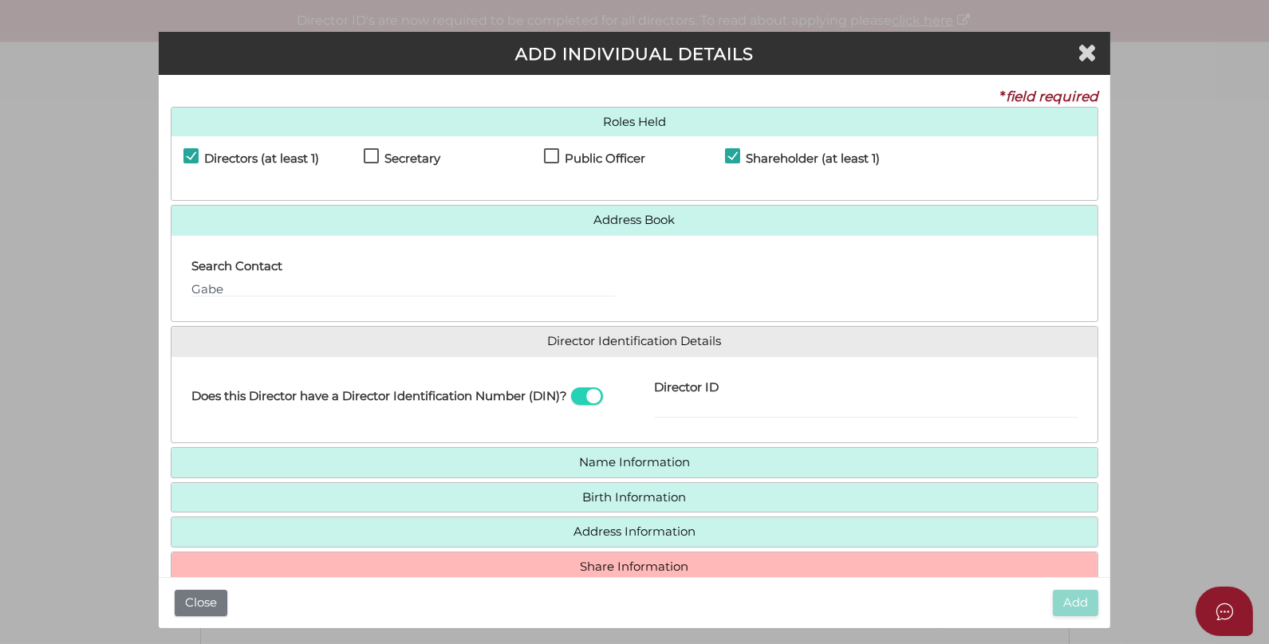
scroll to position [24, 0]
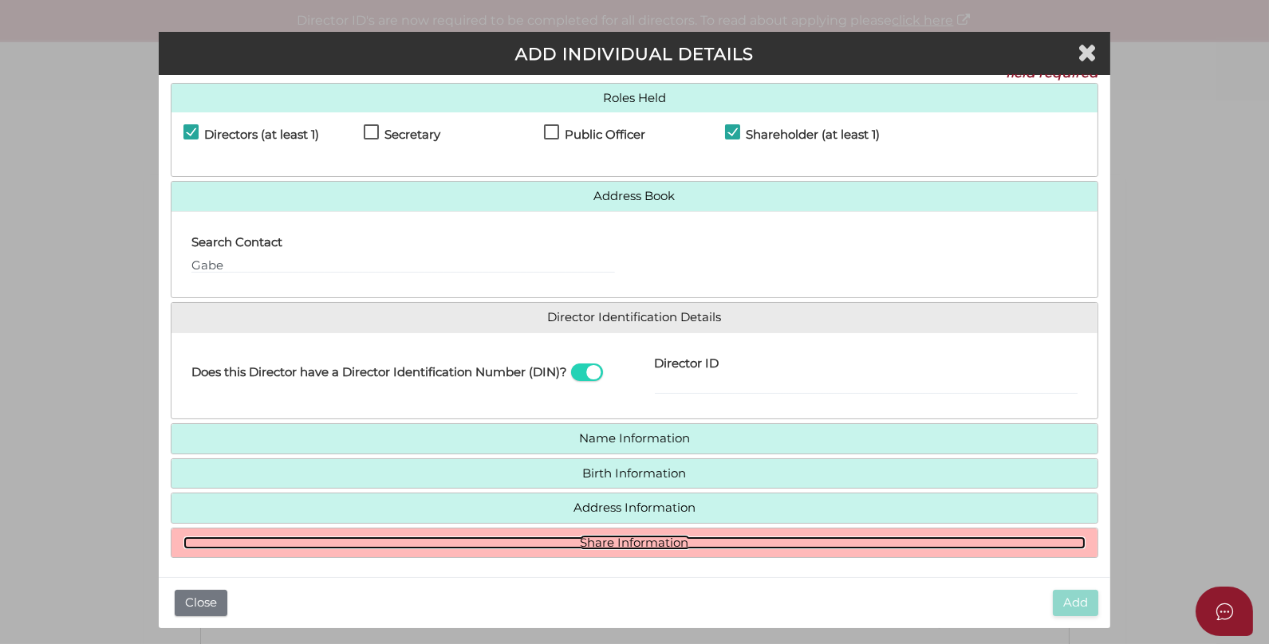
click at [635, 538] on link "Share Information" at bounding box center [634, 544] width 902 height 14
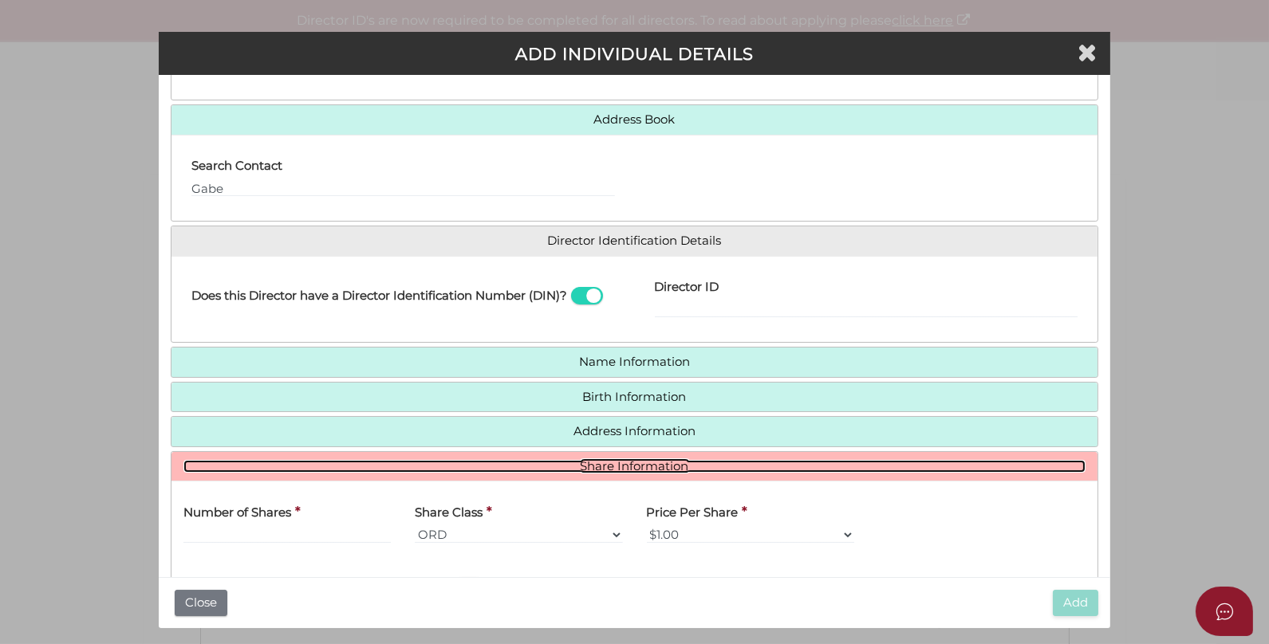
scroll to position [218, 0]
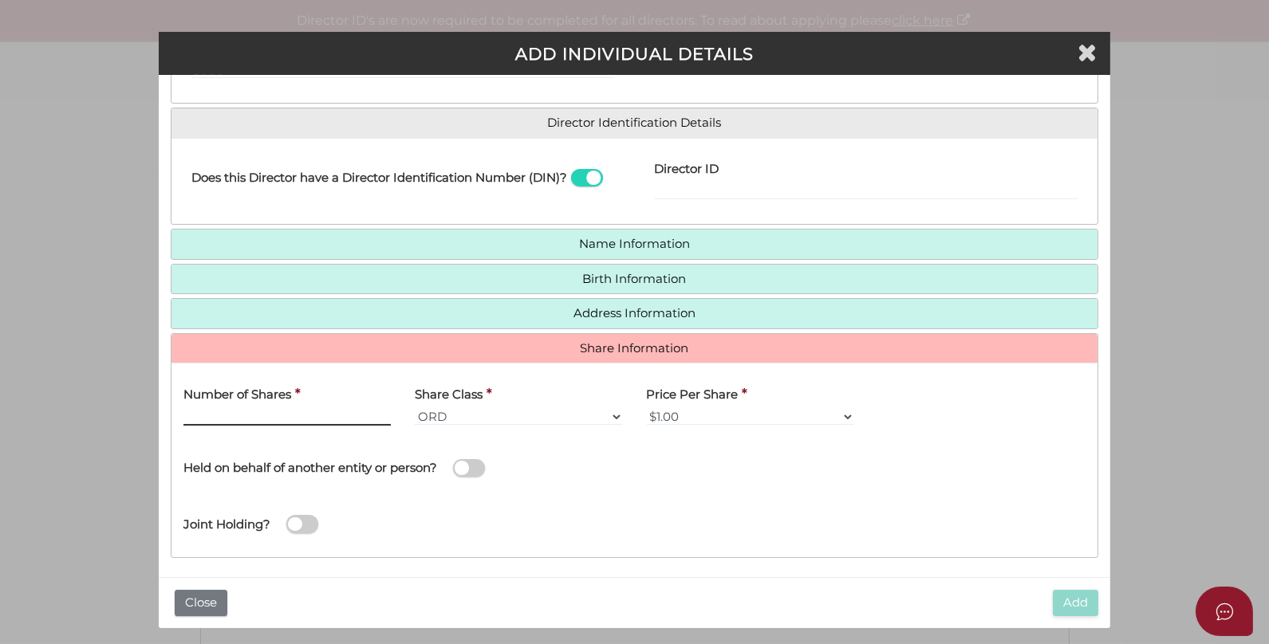
click at [315, 408] on input "text" at bounding box center [286, 417] width 207 height 18
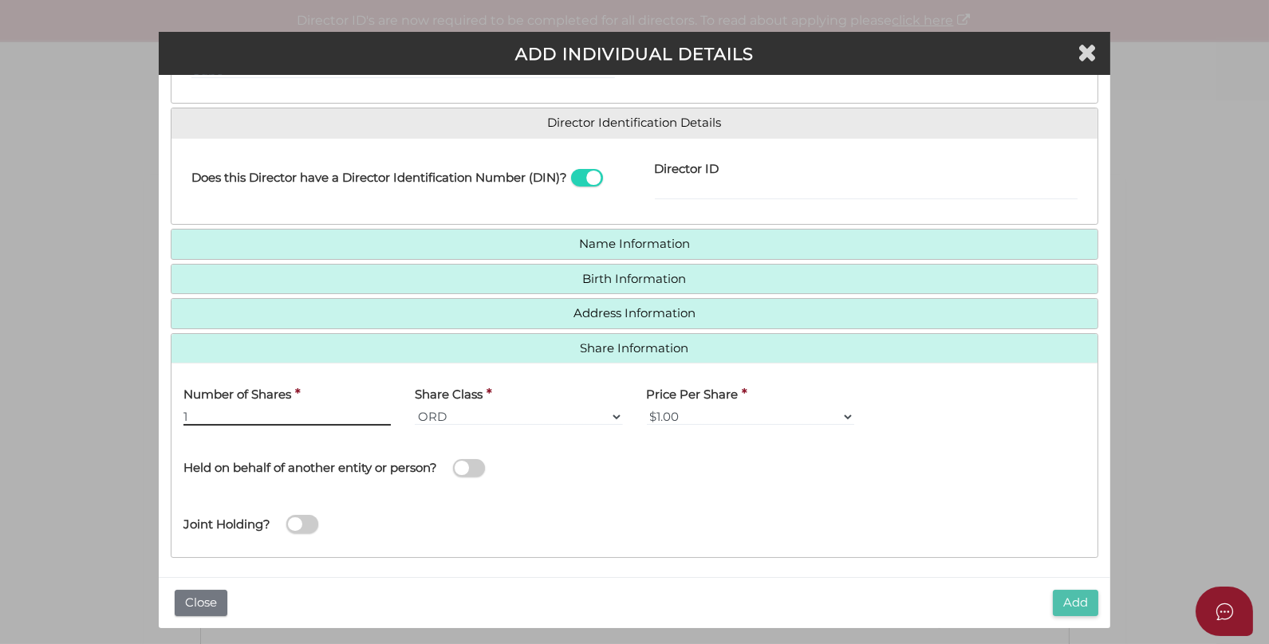
type input "1"
click at [1087, 598] on button "Add" at bounding box center [1074, 603] width 45 height 26
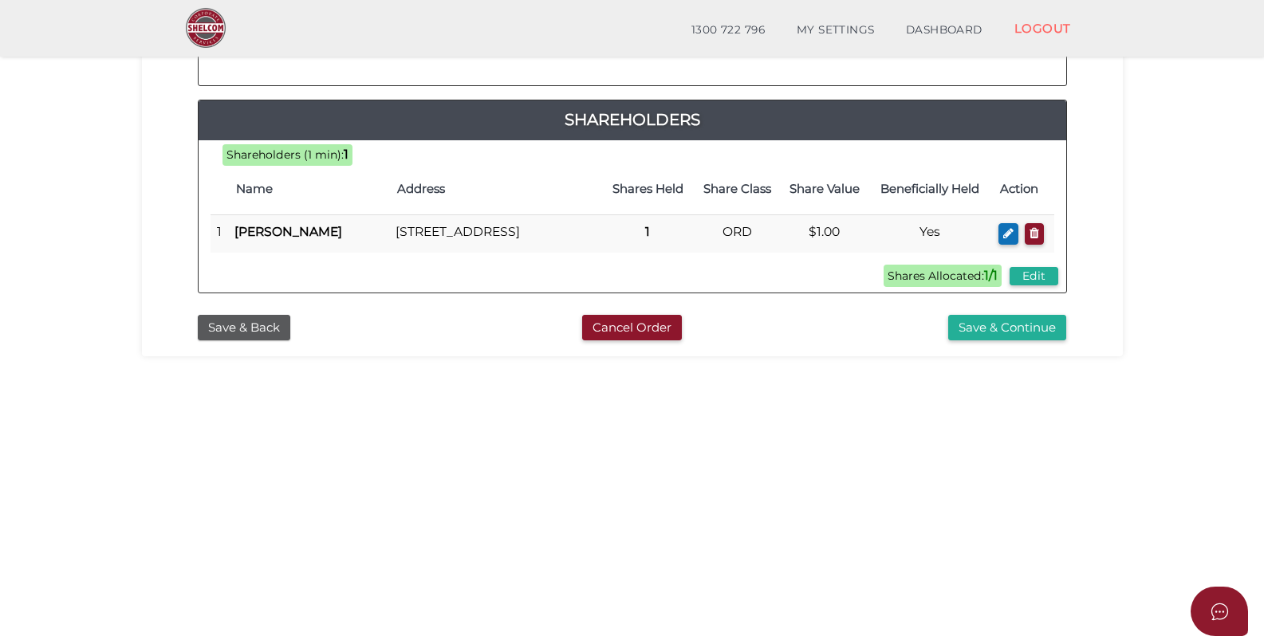
scroll to position [450, 0]
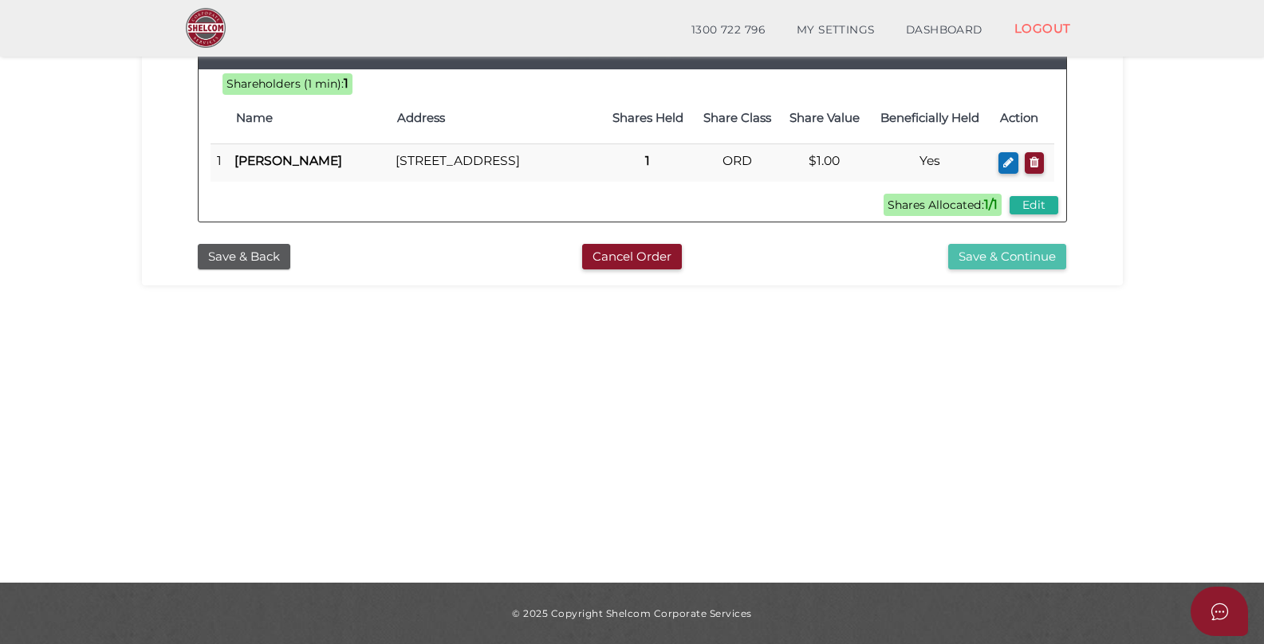
click at [999, 270] on button "Save & Continue" at bounding box center [1007, 257] width 118 height 26
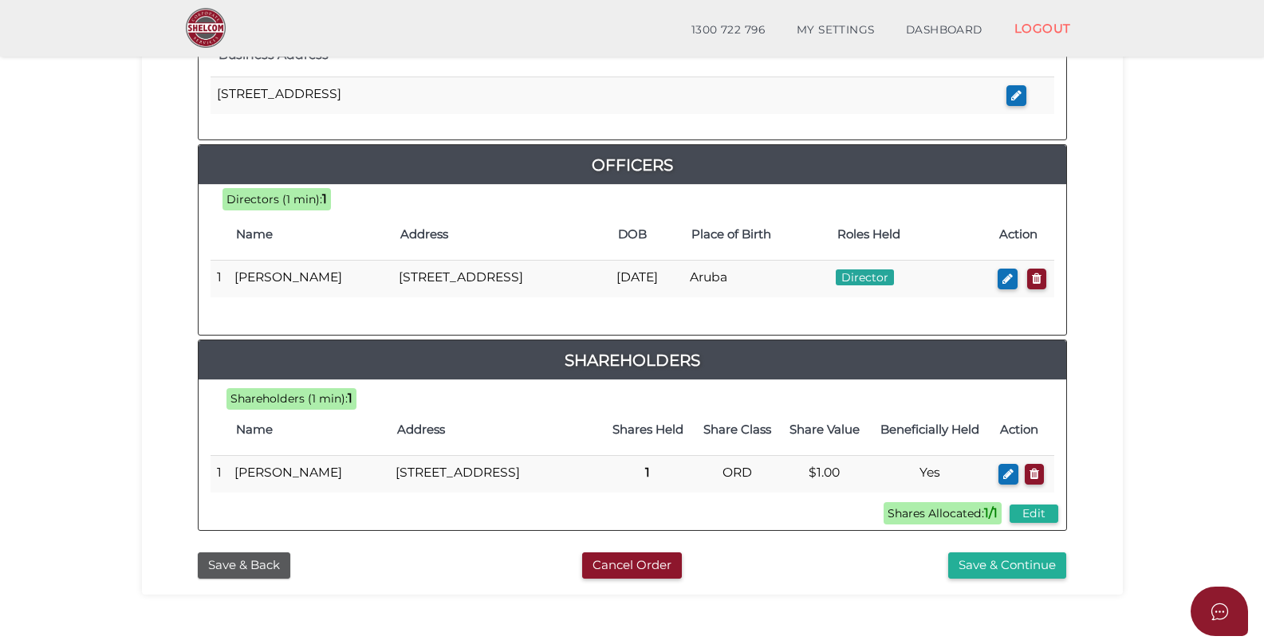
scroll to position [789, 0]
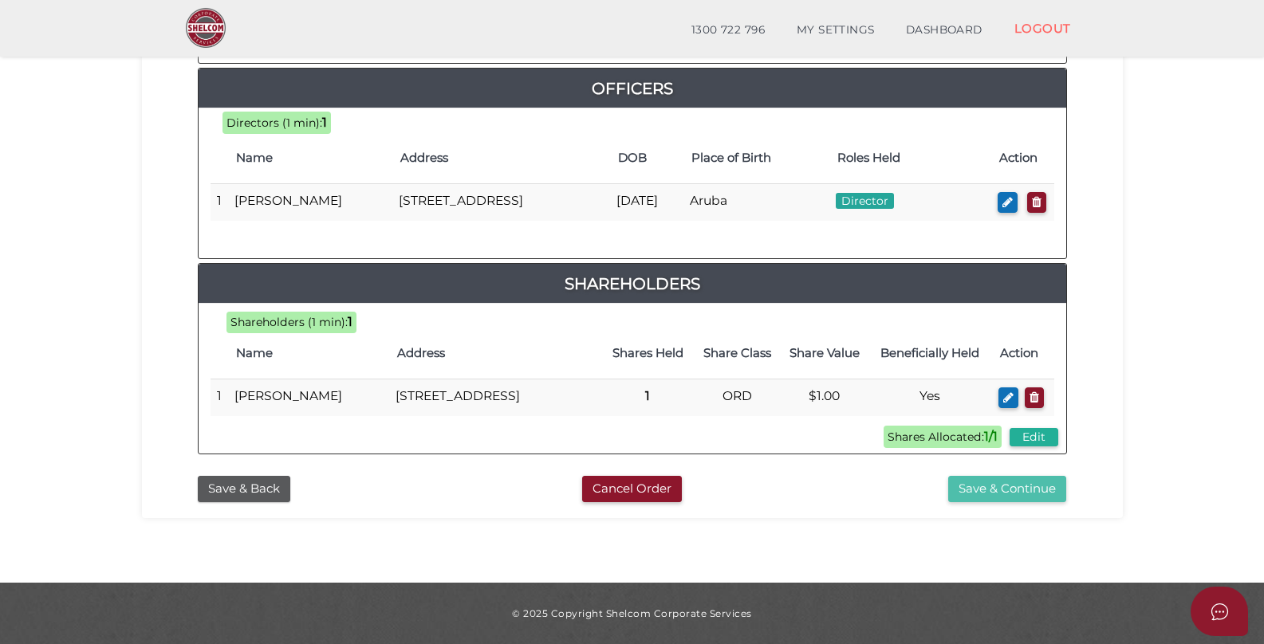
click at [989, 482] on button "Save & Continue" at bounding box center [1007, 489] width 118 height 26
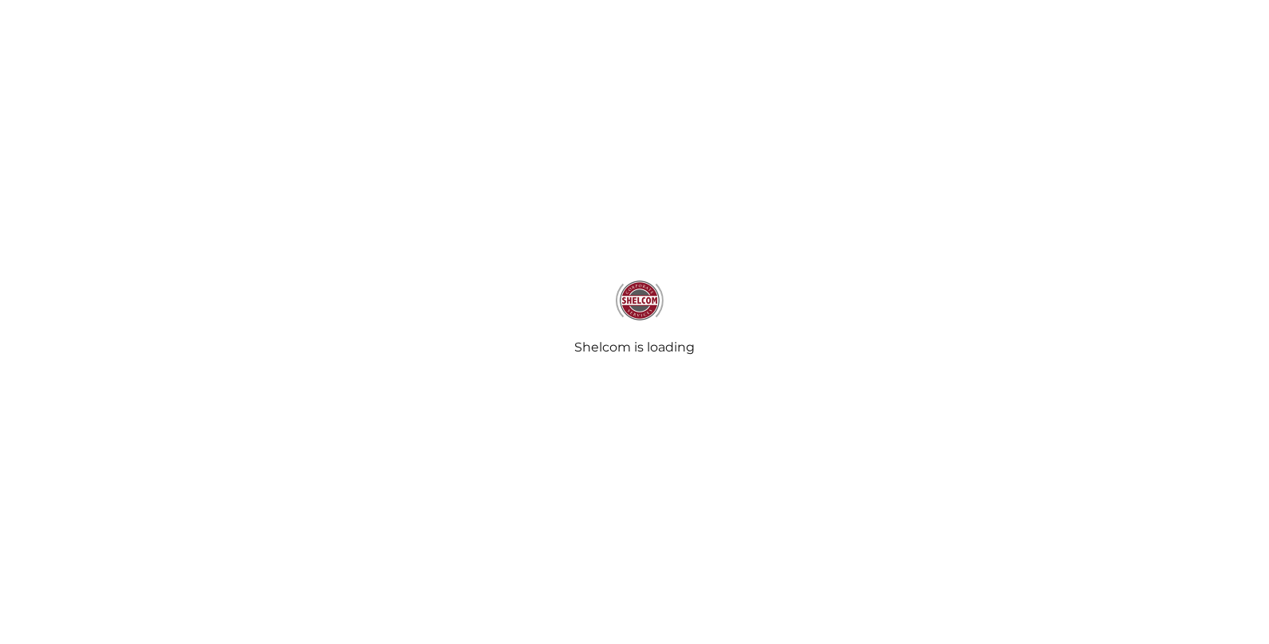
select select
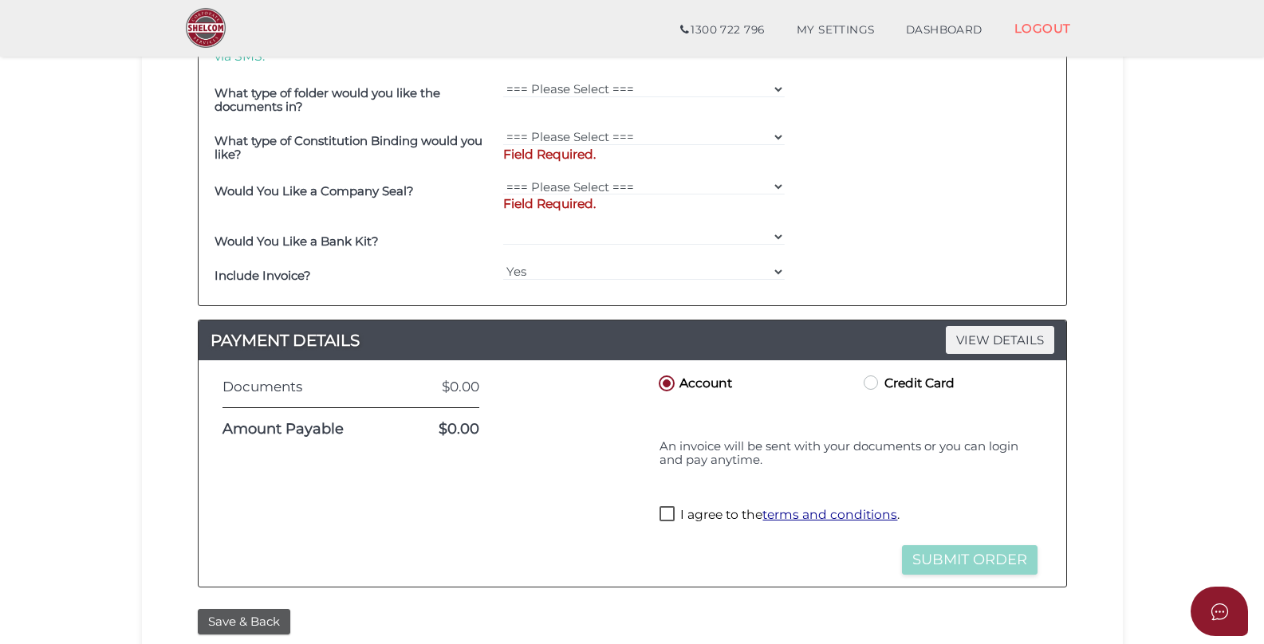
scroll to position [769, 0]
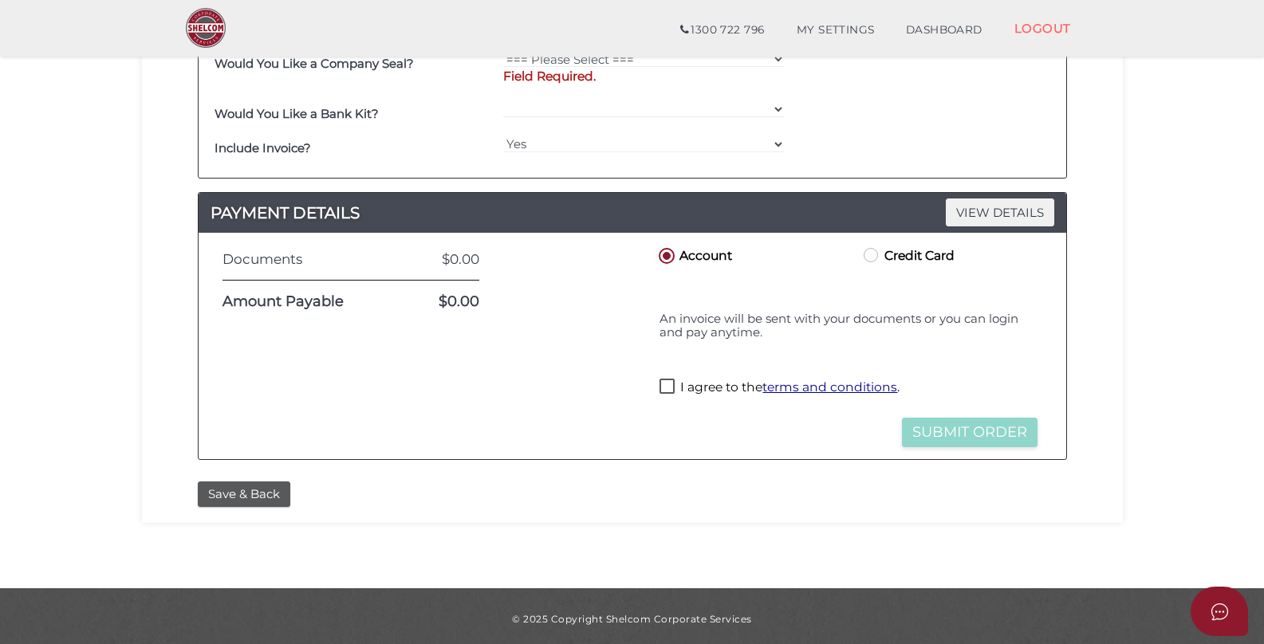
click at [671, 384] on label "I agree to the terms and conditions ." at bounding box center [779, 389] width 240 height 20
checkbox input "true"
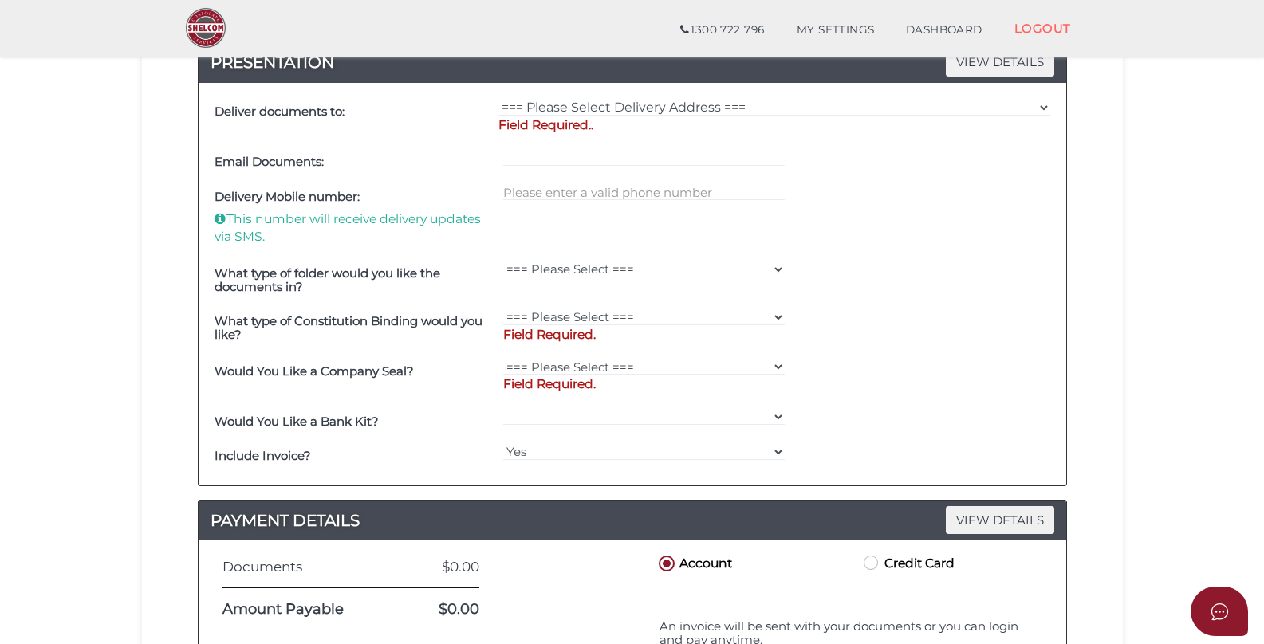
scroll to position [452, 0]
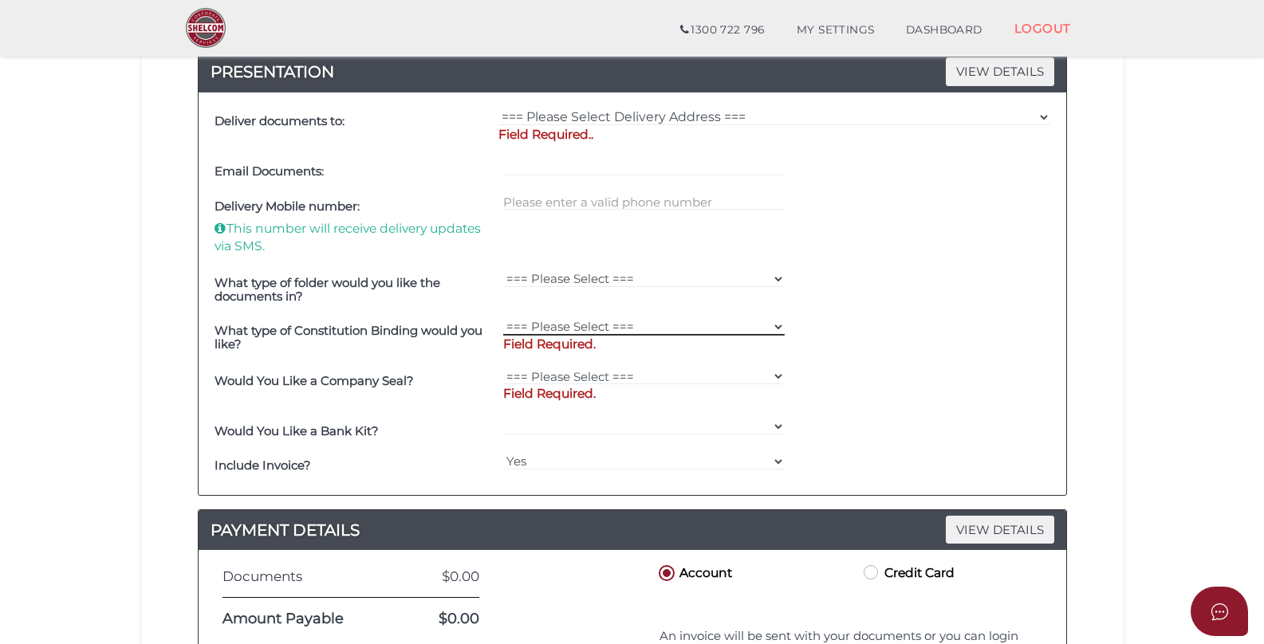
click at [606, 319] on select "=== Please Select === Comb Binding No Binding" at bounding box center [643, 327] width 281 height 18
select select "No Binding"
click at [503, 318] on select "=== Please Select === Comb Binding No Binding" at bounding box center [643, 327] width 281 height 18
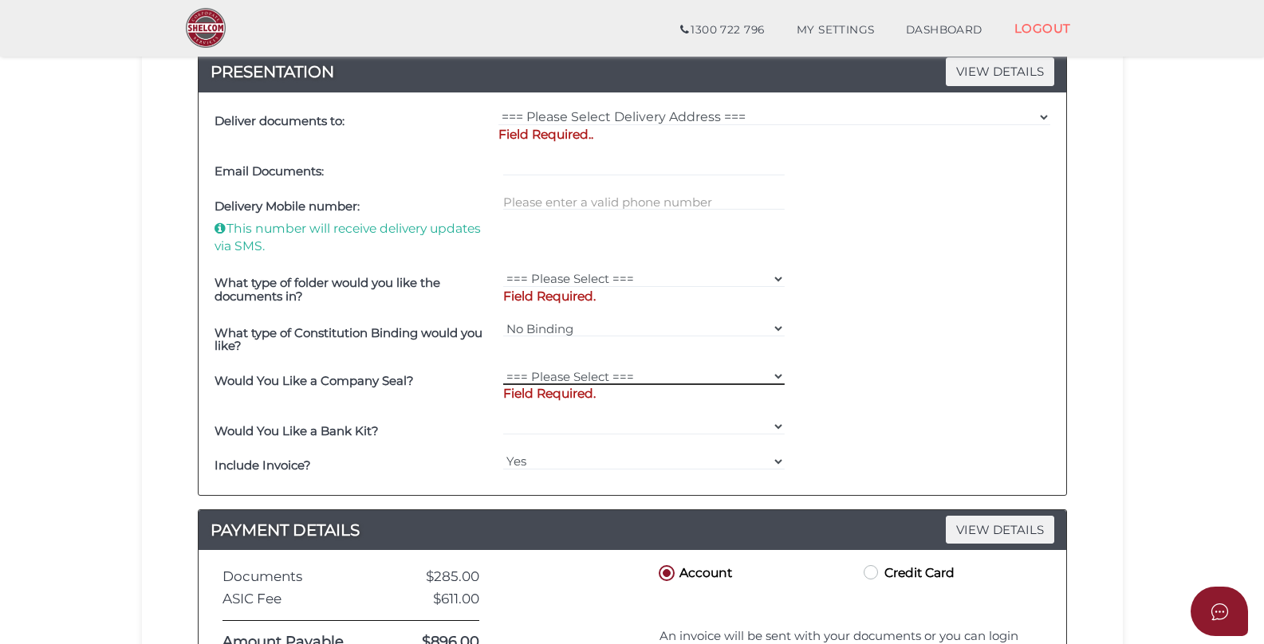
click at [571, 370] on select "=== Please Select === Fold Seal $50 No Seal" at bounding box center [643, 377] width 281 height 18
select select "0"
click at [503, 368] on select "=== Please Select === Fold Seal $50 No Seal" at bounding box center [643, 377] width 281 height 18
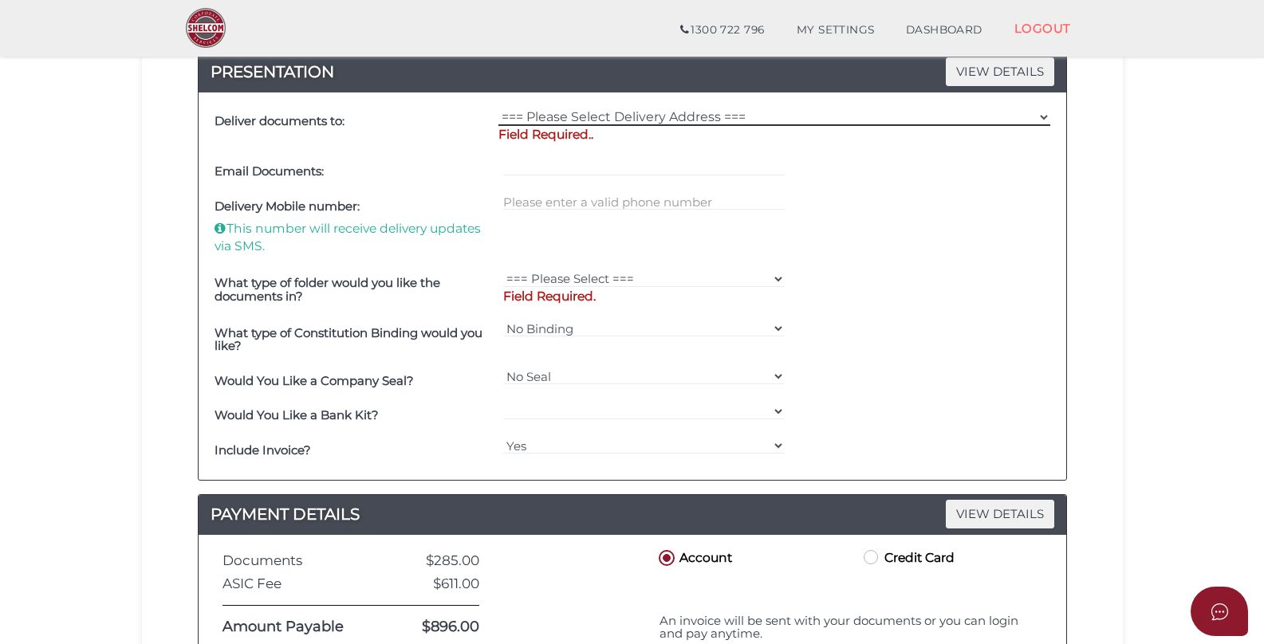
click at [614, 112] on select "=== Please Select Delivery Address === (User Address - null null) null null nul…" at bounding box center [774, 117] width 552 height 18
click at [498, 108] on select "=== Please Select Delivery Address === (User Address - null null) null null nul…" at bounding box center [774, 117] width 552 height 18
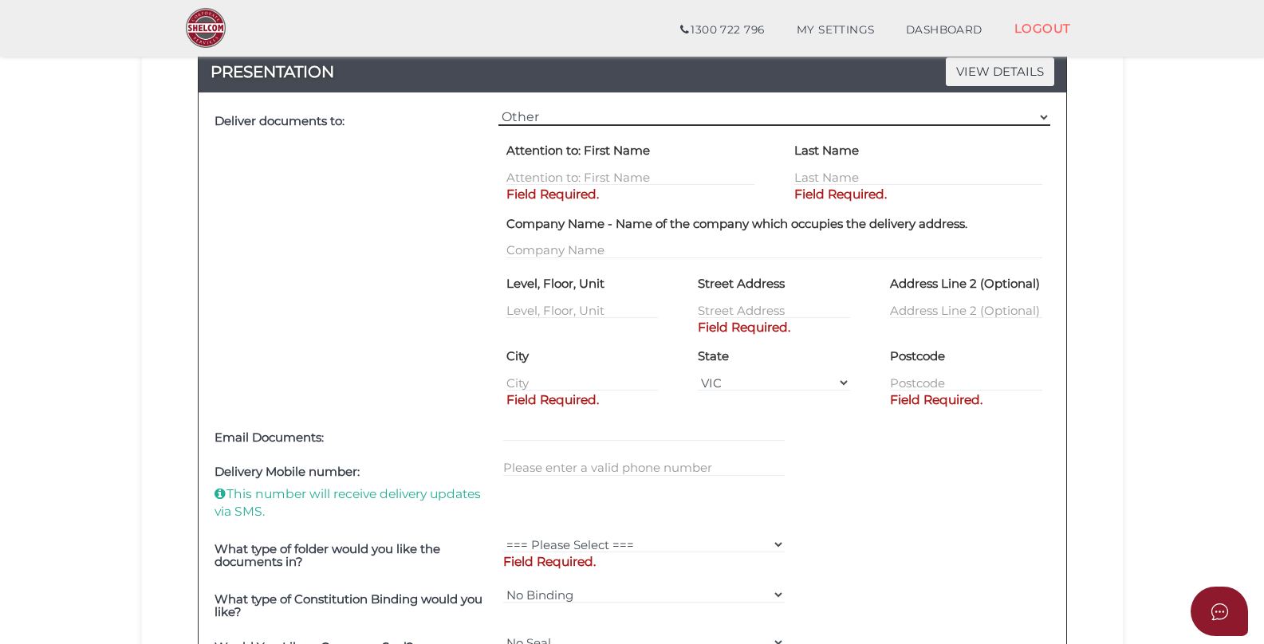
click at [575, 108] on select "=== Please Select Delivery Address === (User Address - null null) null null nul…" at bounding box center [774, 117] width 552 height 18
select select "0"
click at [498, 108] on select "=== Please Select Delivery Address === (User Address - null null) null null nul…" at bounding box center [774, 117] width 552 height 18
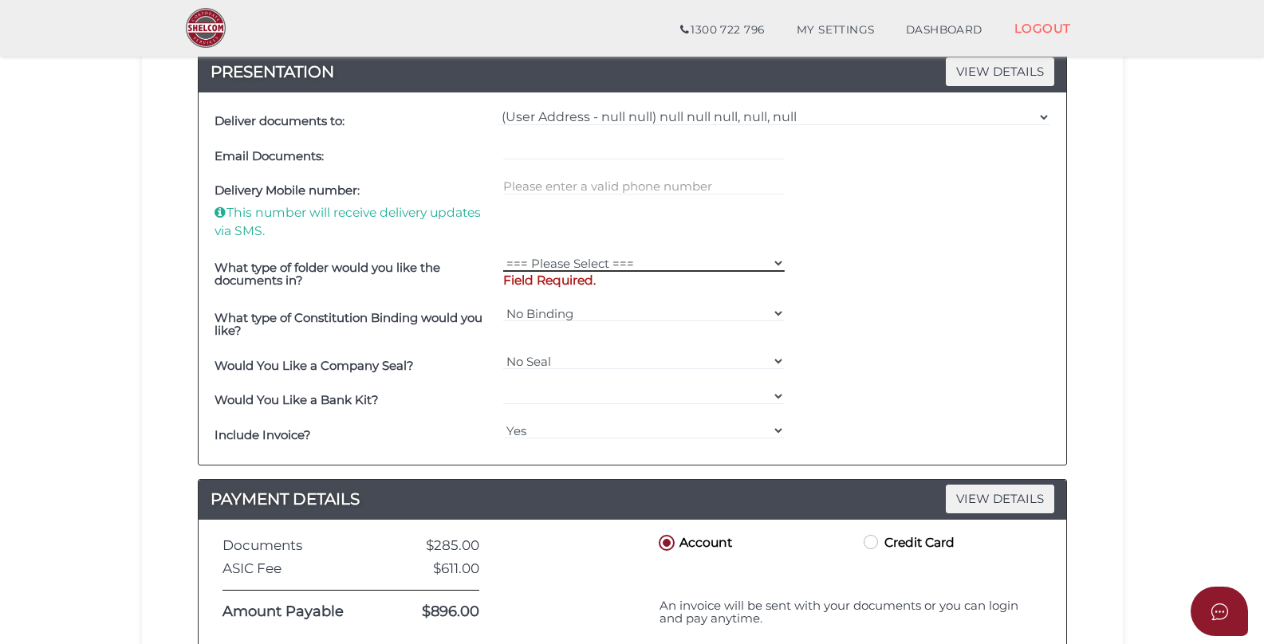
click at [604, 259] on select "Shelcom Folder === Please Select === Shelcom Folder Client Supplied Folder No F…" at bounding box center [643, 263] width 281 height 18
select select "No Folder"
click at [503, 254] on select "Shelcom Folder === Please Select === Shelcom Folder Client Supplied Folder No F…" at bounding box center [643, 263] width 281 height 18
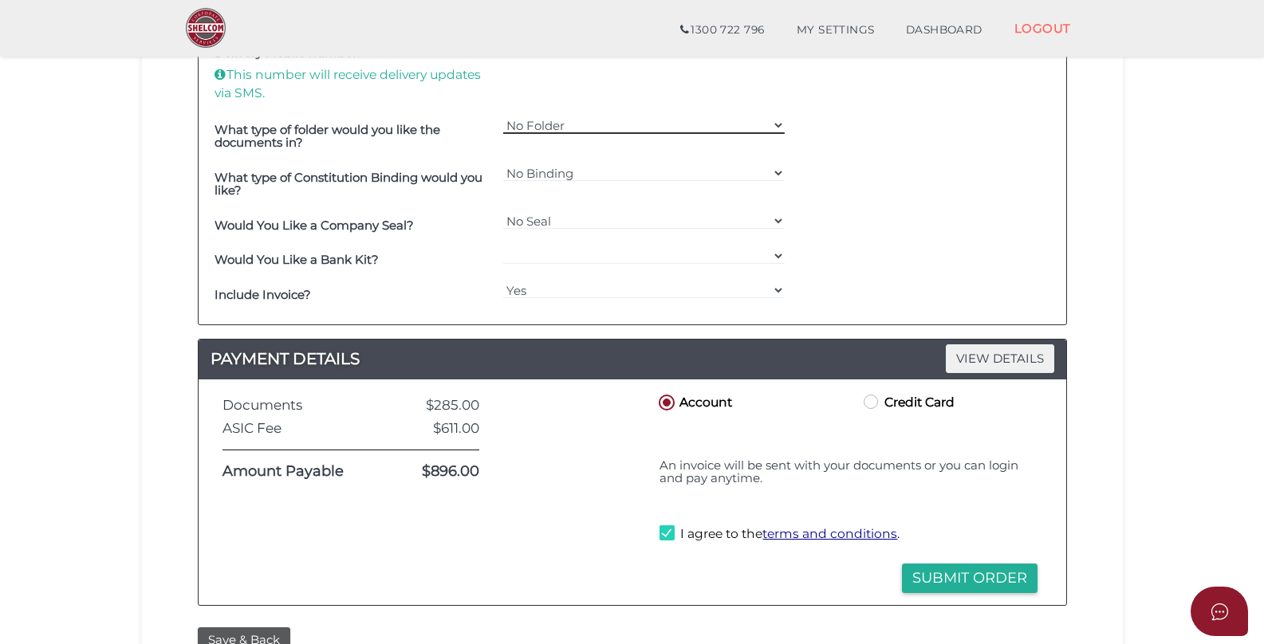
scroll to position [736, 0]
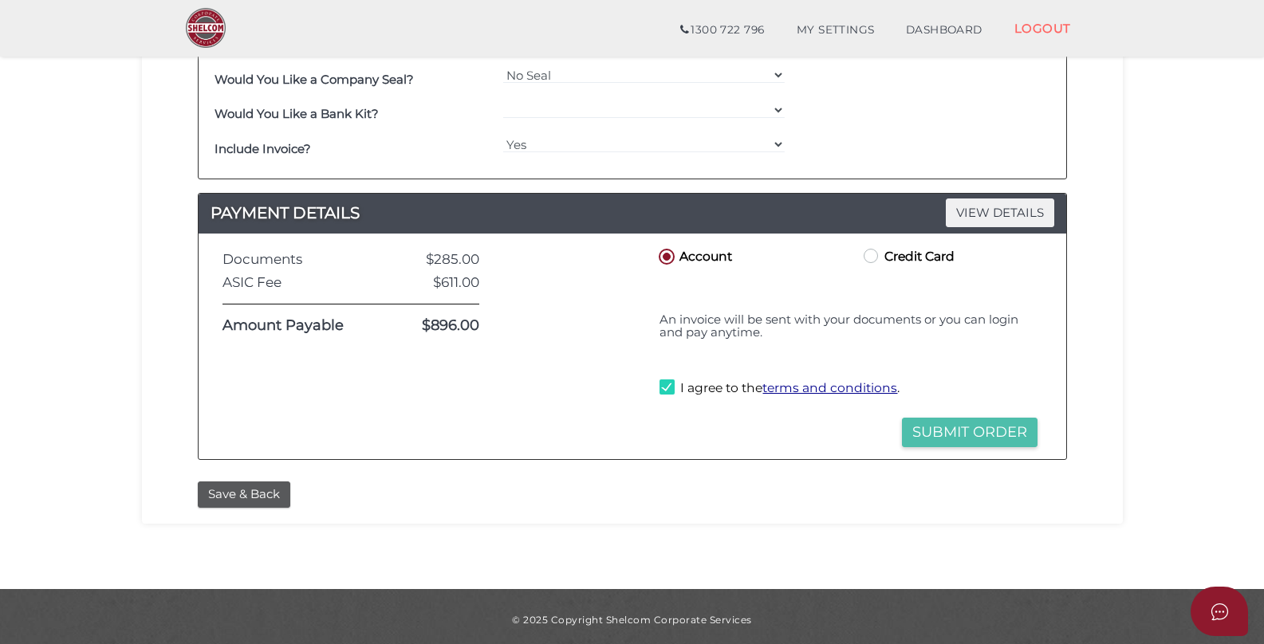
click at [946, 428] on button "Submit Order" at bounding box center [970, 433] width 136 height 30
